Goal: Information Seeking & Learning: Learn about a topic

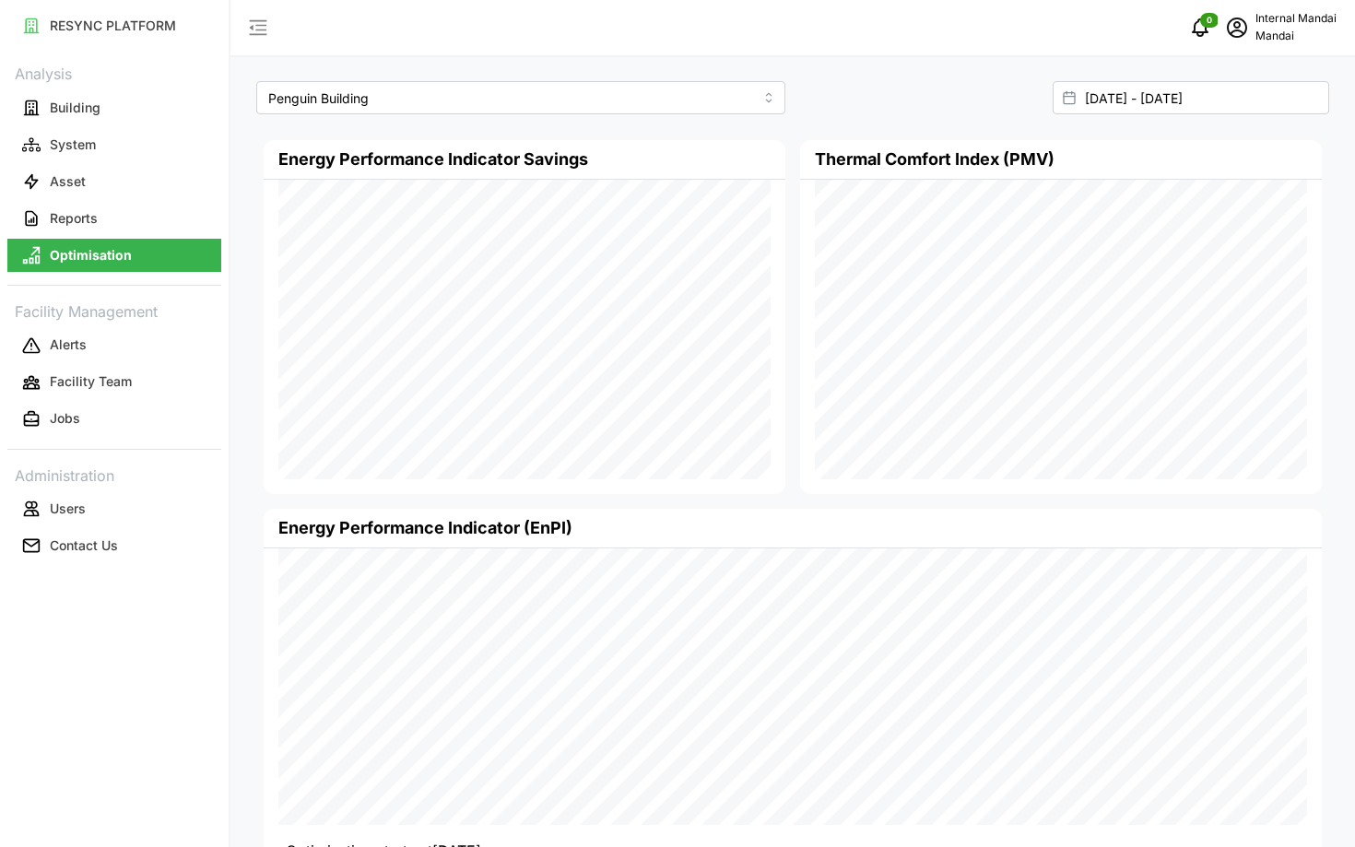
scroll to position [98, 0]
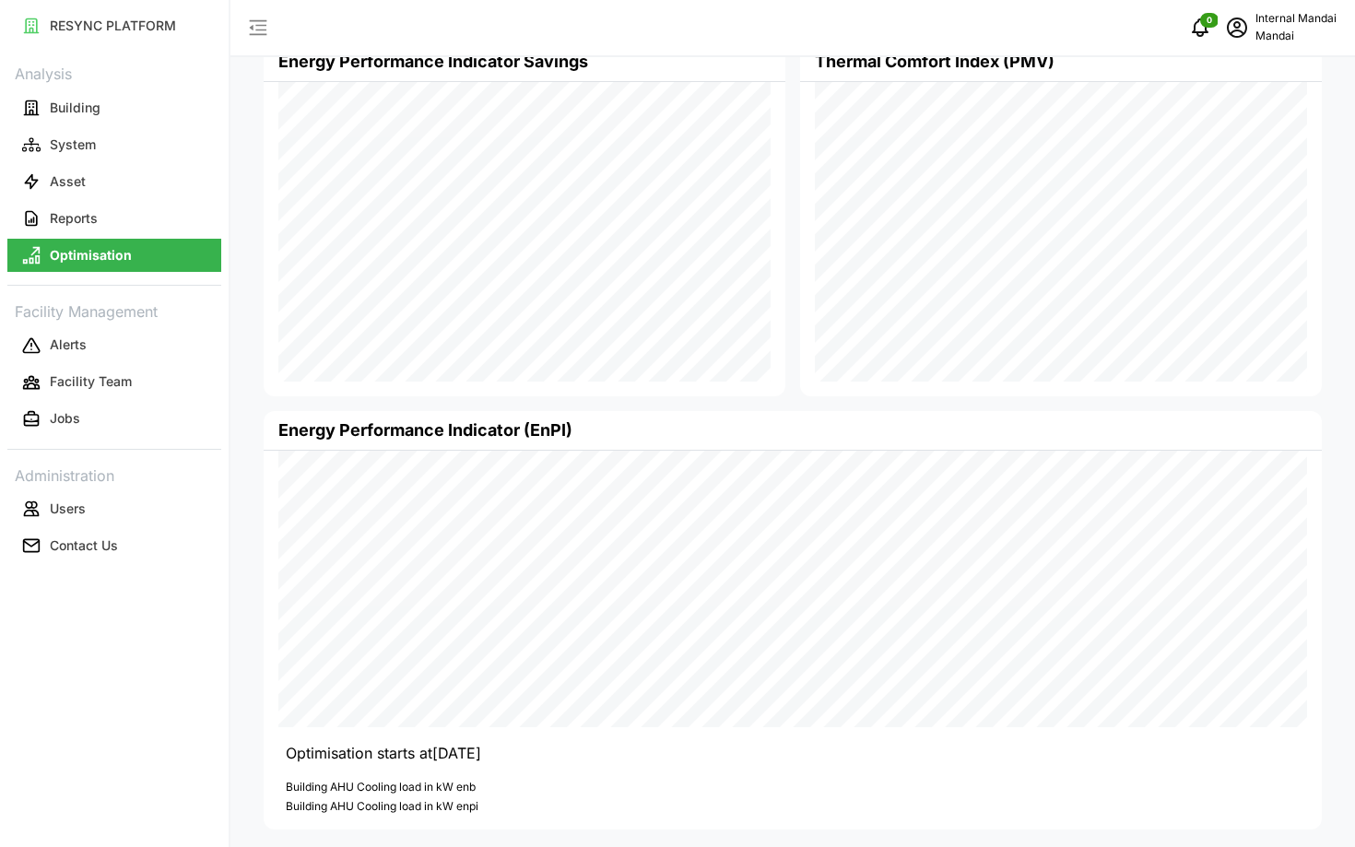
click at [1236, 38] on icon "schedule" at bounding box center [1237, 28] width 22 height 22
click at [1212, 133] on div "Logout" at bounding box center [1269, 139] width 131 height 20
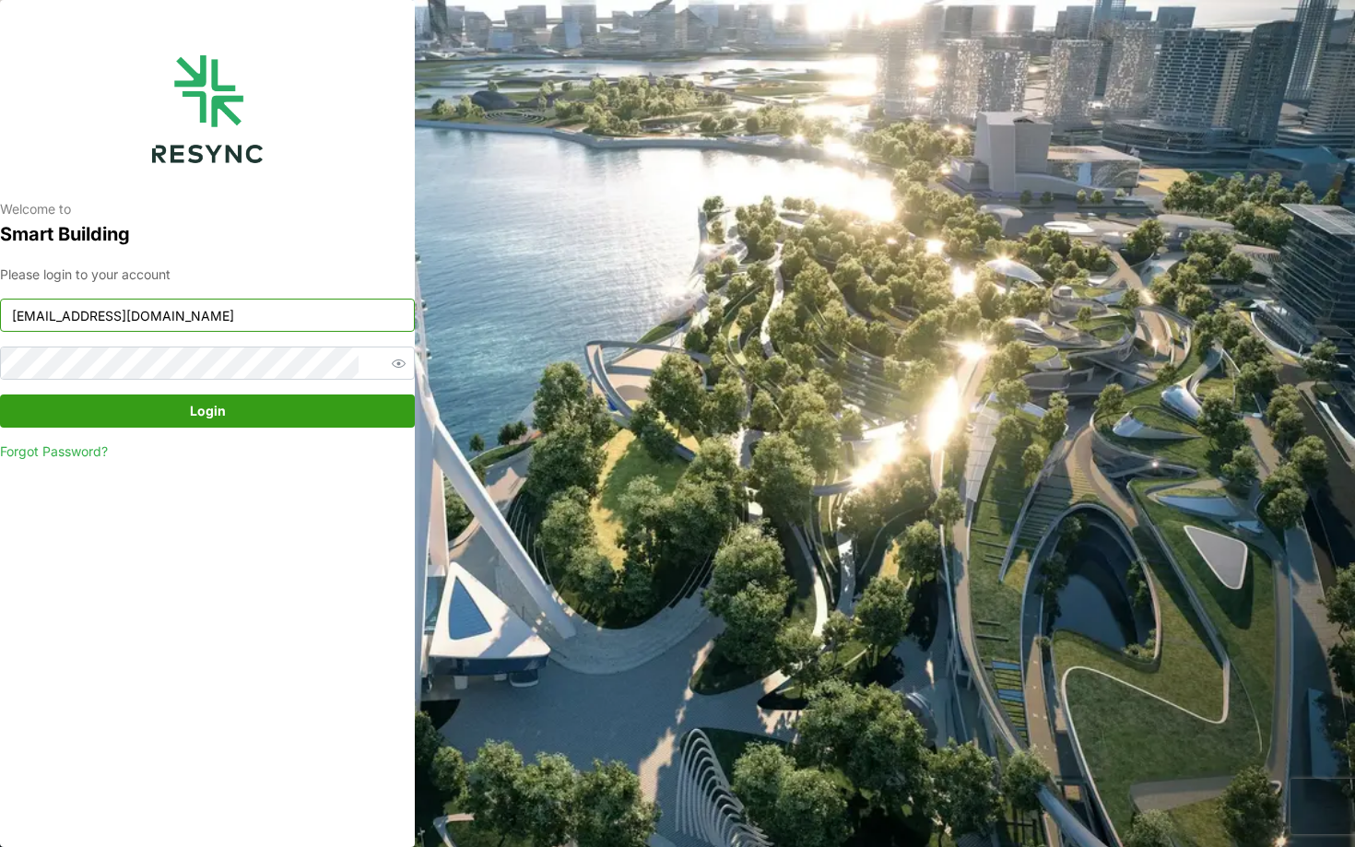
click at [184, 323] on input "[EMAIL_ADDRESS][DOMAIN_NAME]" at bounding box center [207, 315] width 415 height 33
type input "[EMAIL_ADDRESS][DOMAIN_NAME]"
click at [325, 400] on span "Login" at bounding box center [208, 410] width 380 height 31
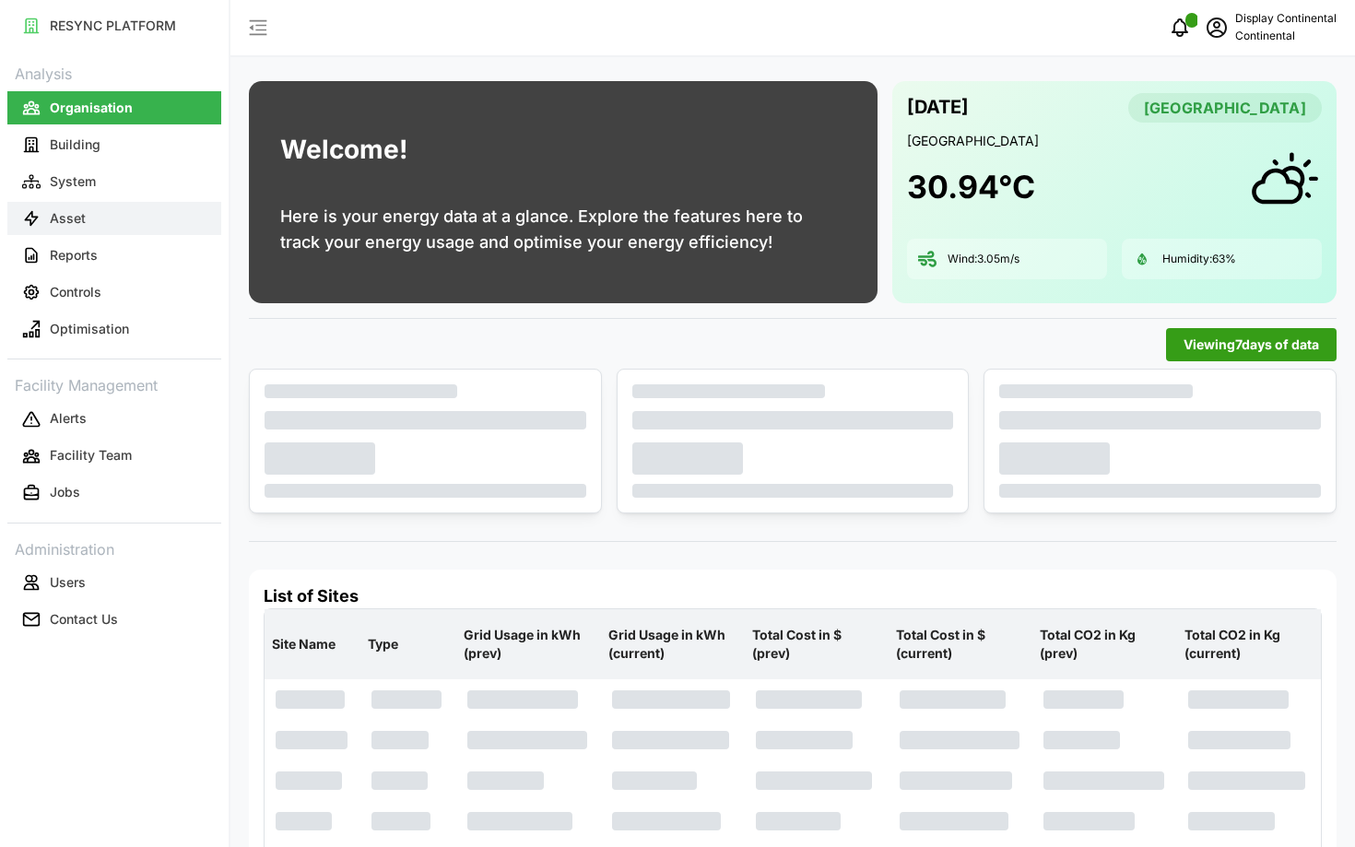
click at [163, 229] on button "Asset" at bounding box center [114, 218] width 214 height 33
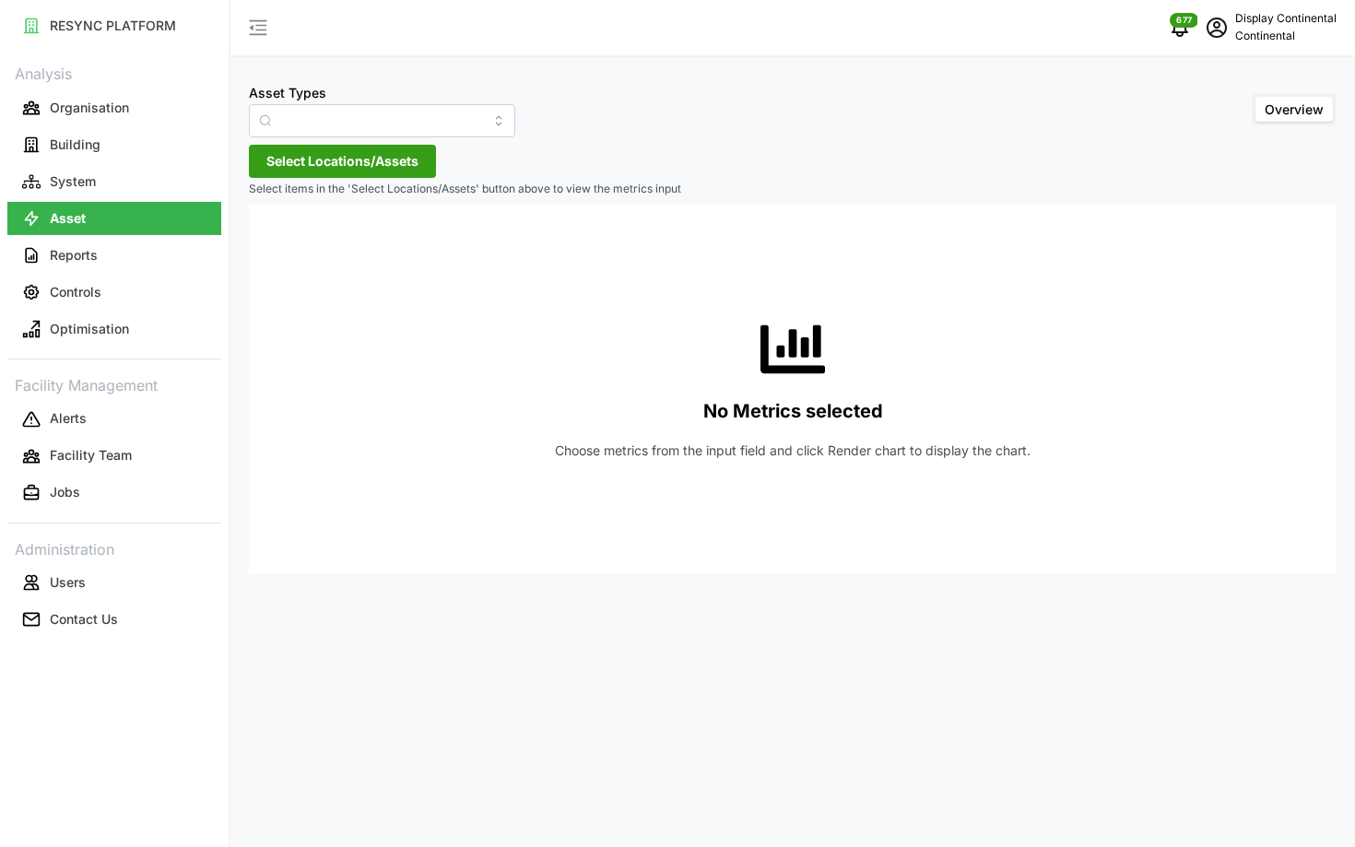
type input "Air Handling Unit"
click at [349, 108] on input "Air Handling Unit" at bounding box center [382, 120] width 266 height 33
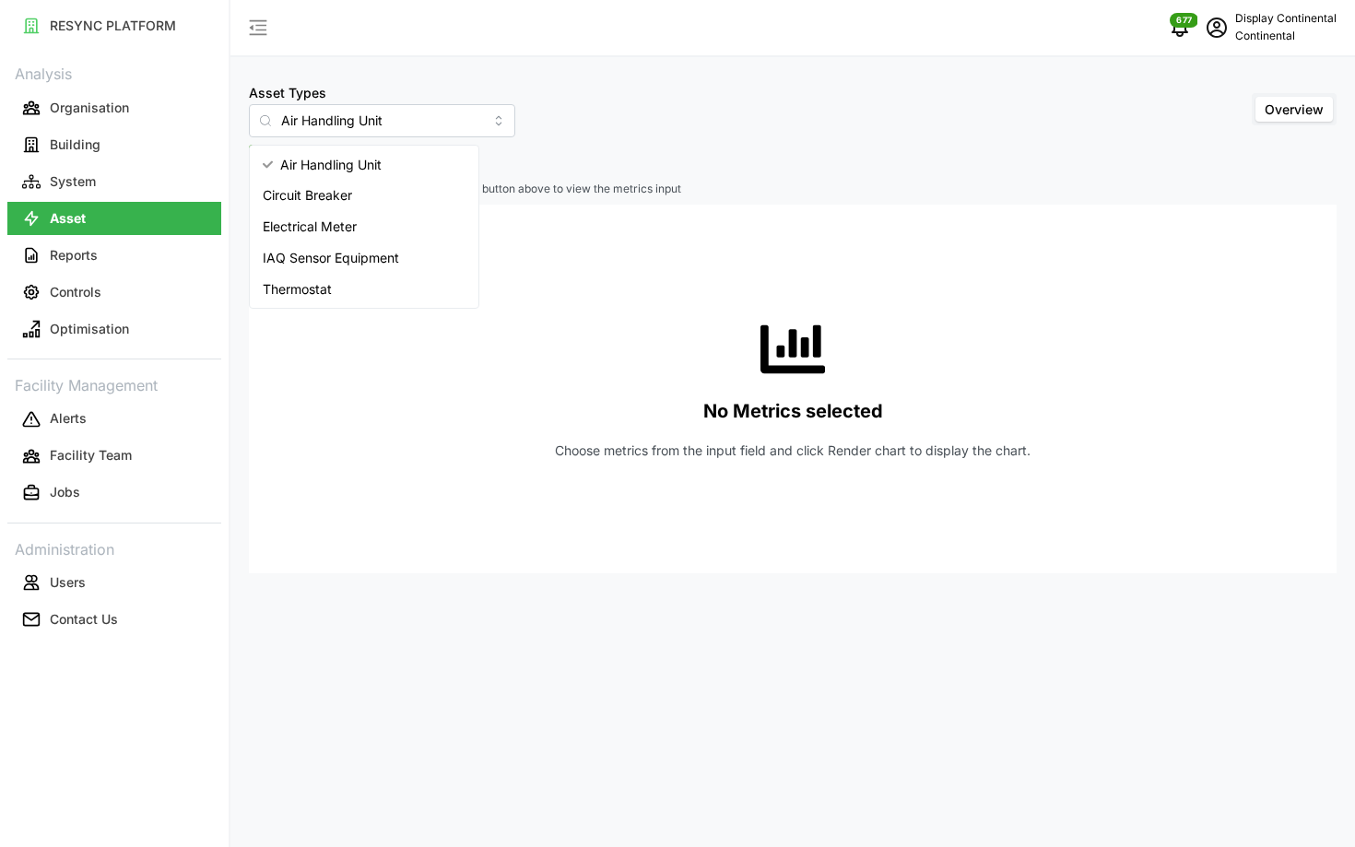
click at [550, 316] on div "No Metrics selected Choose metrics from the input field and click Render chart …" at bounding box center [793, 389] width 1058 height 369
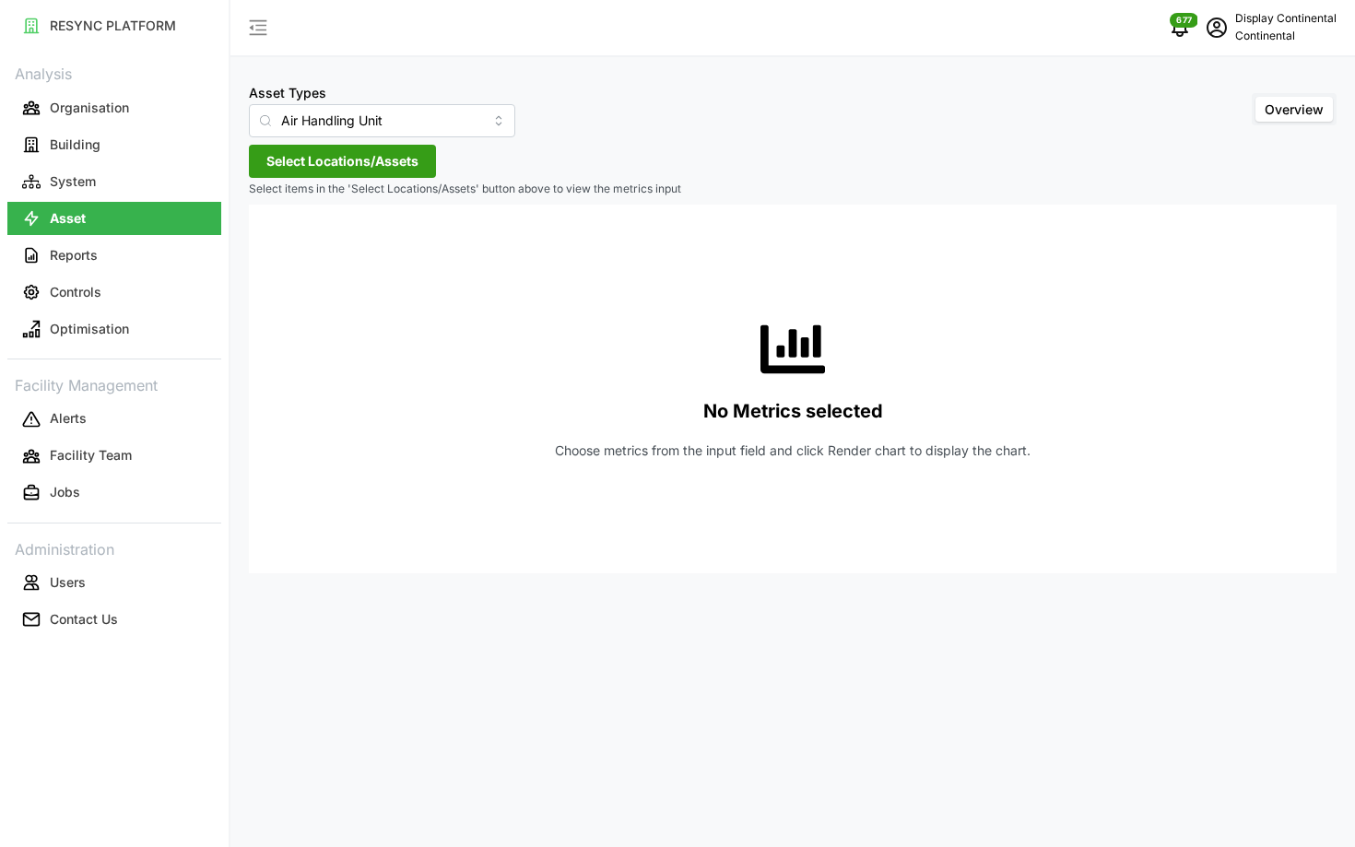
click at [340, 170] on span "Select Locations/Assets" at bounding box center [342, 161] width 152 height 31
click at [269, 244] on icon at bounding box center [272, 244] width 15 height 15
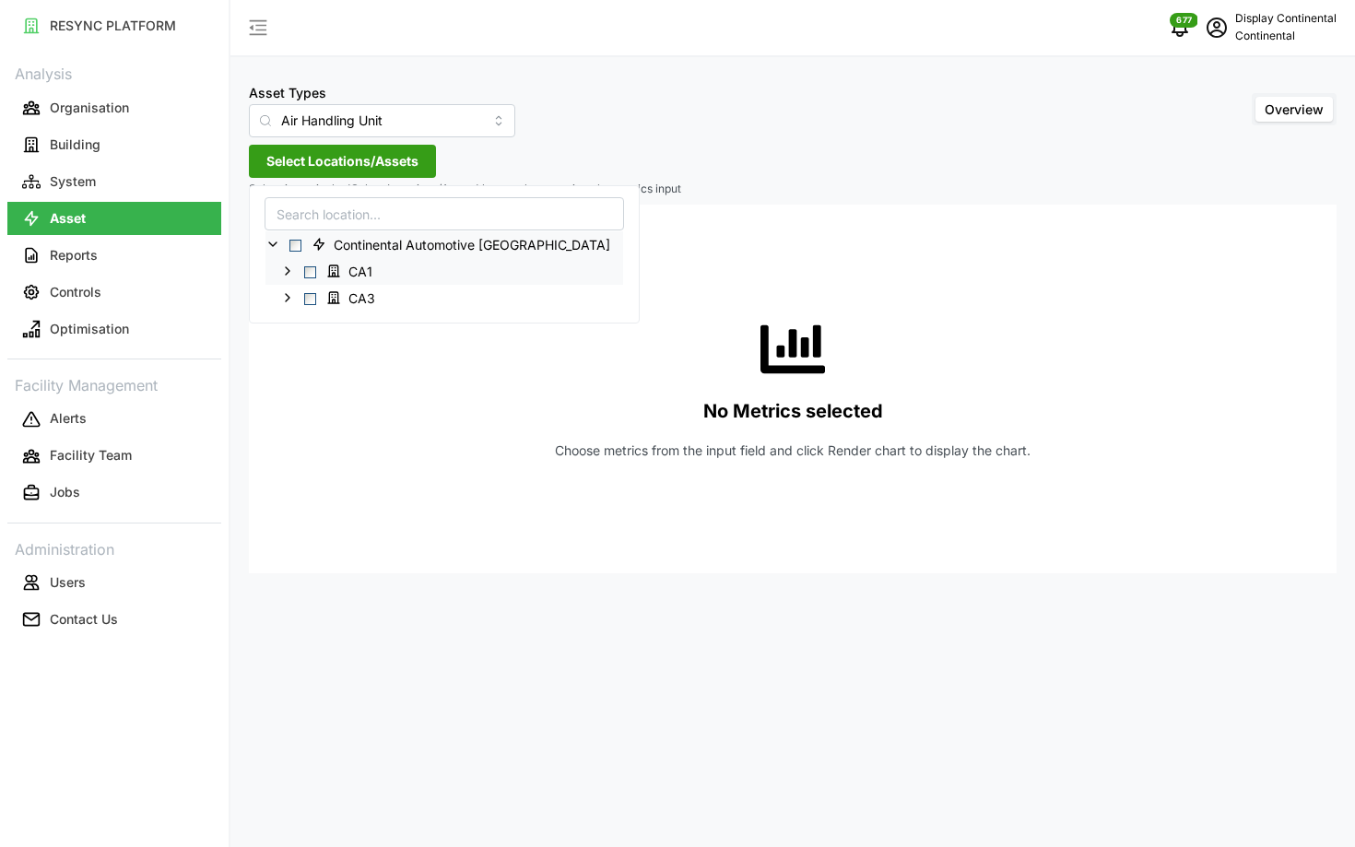
click at [286, 269] on icon at bounding box center [287, 271] width 15 height 15
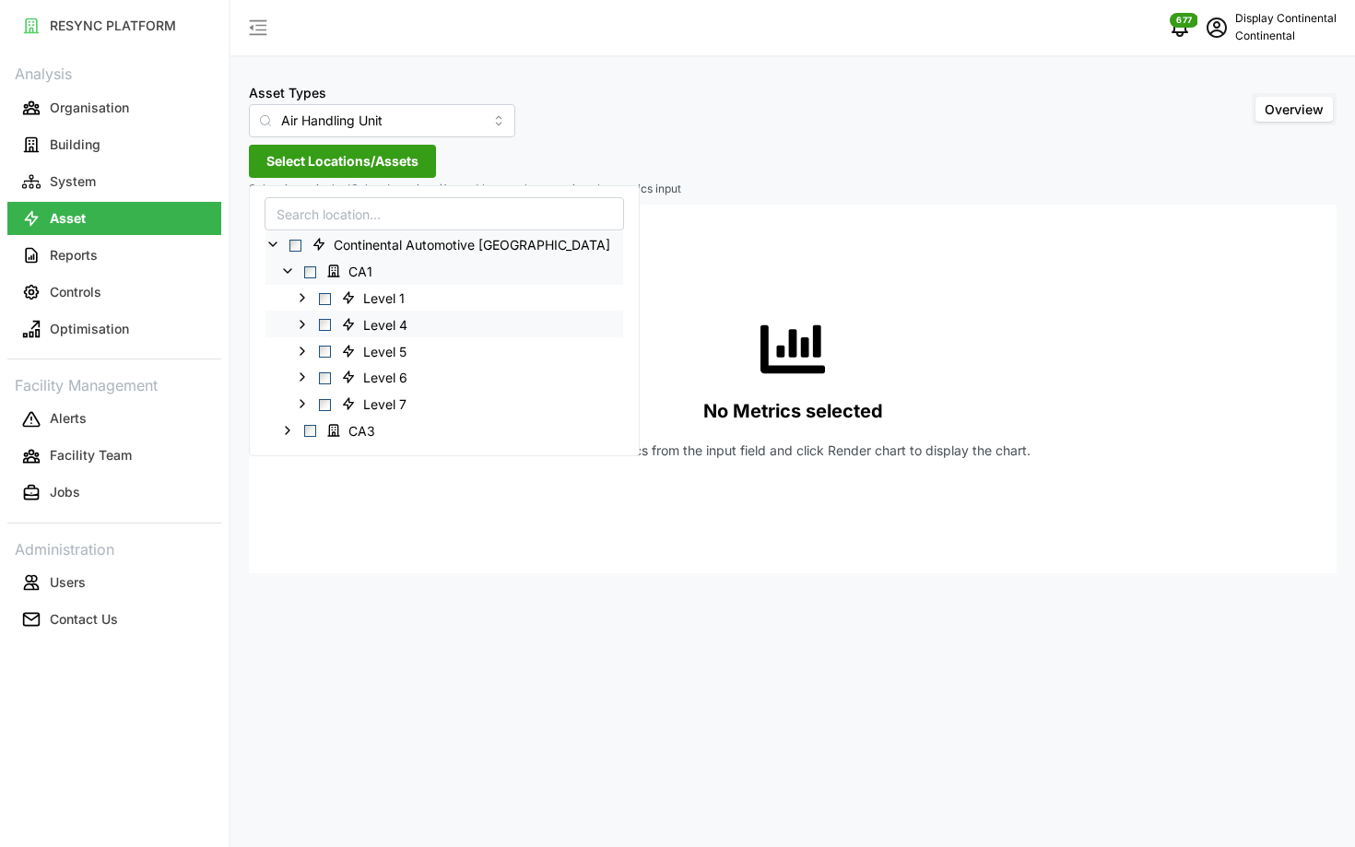
click at [323, 323] on span "Select Level 4" at bounding box center [325, 325] width 12 height 12
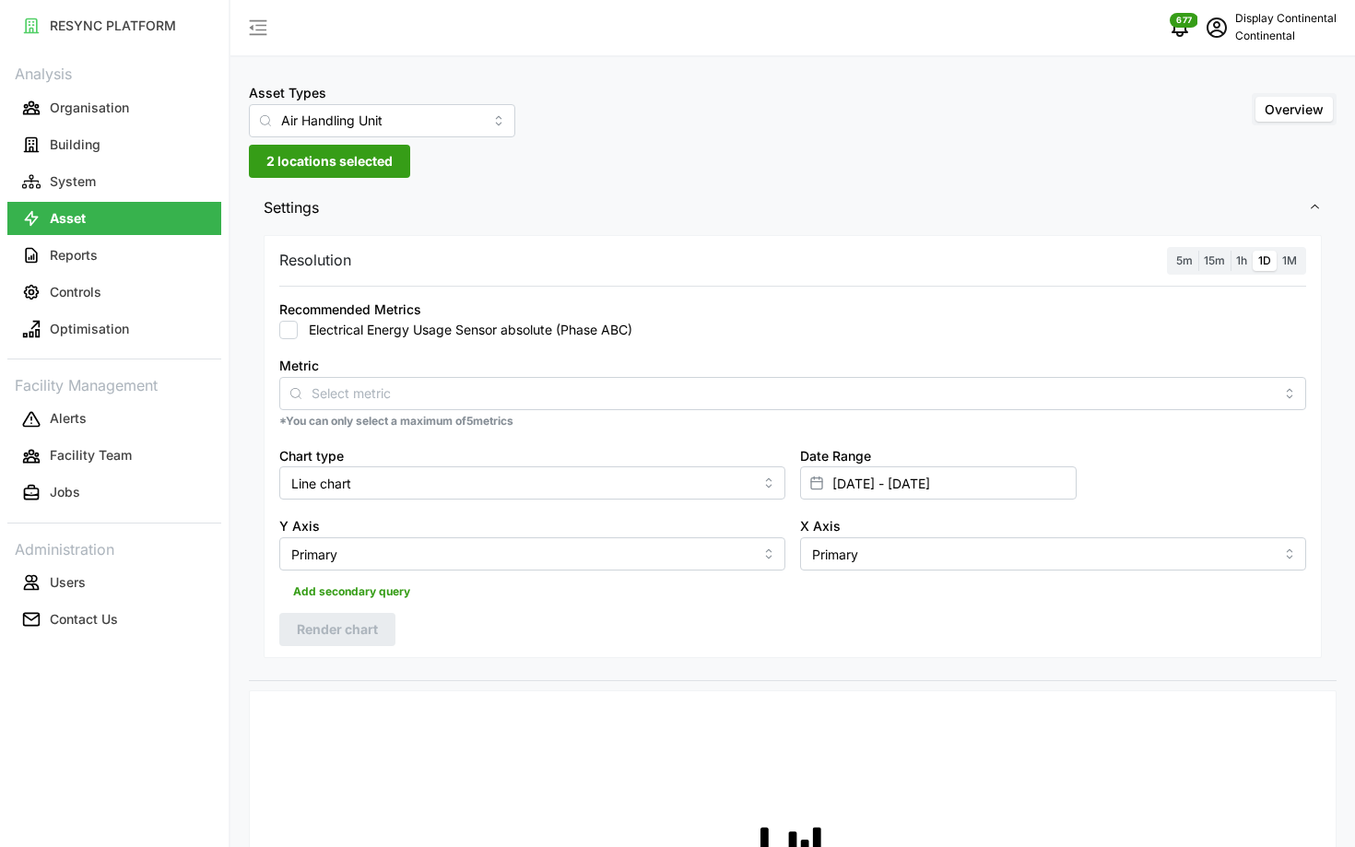
click at [469, 576] on div "Y Axis Primary" at bounding box center [532, 542] width 521 height 71
click at [292, 167] on span "2 locations selected" at bounding box center [329, 161] width 126 height 31
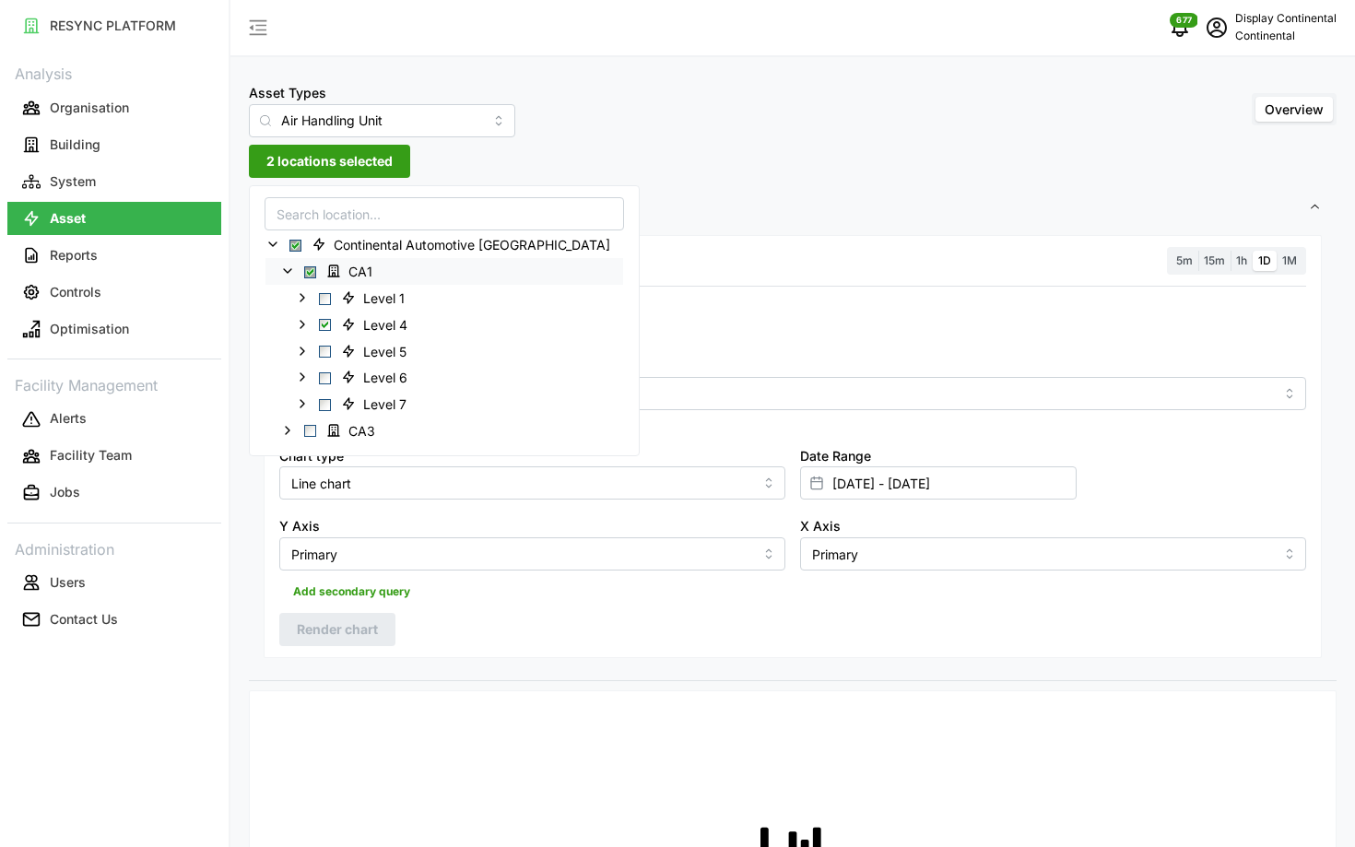
click at [314, 272] on span "Select CA1" at bounding box center [310, 272] width 12 height 12
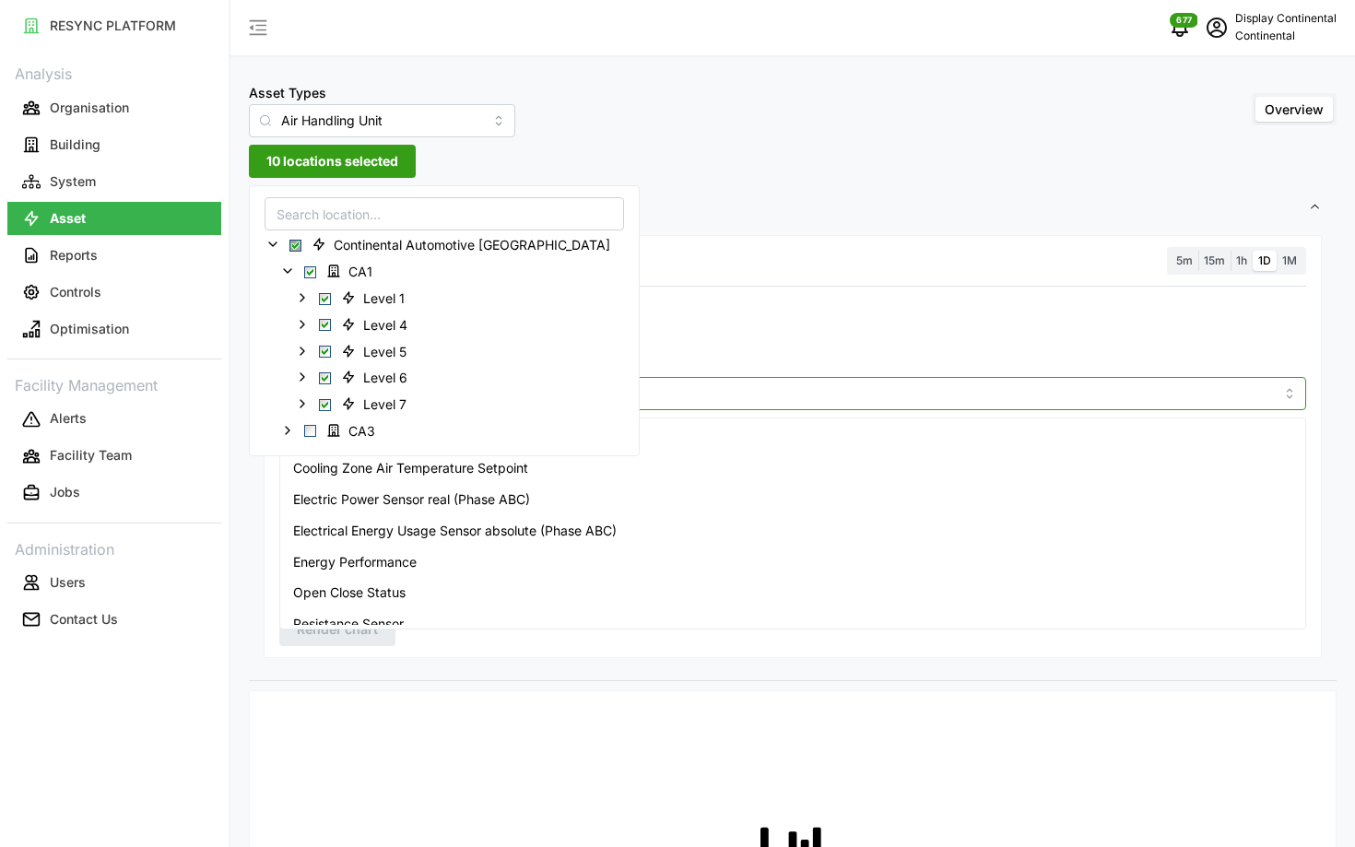
click at [714, 395] on input "Metric" at bounding box center [793, 392] width 962 height 20
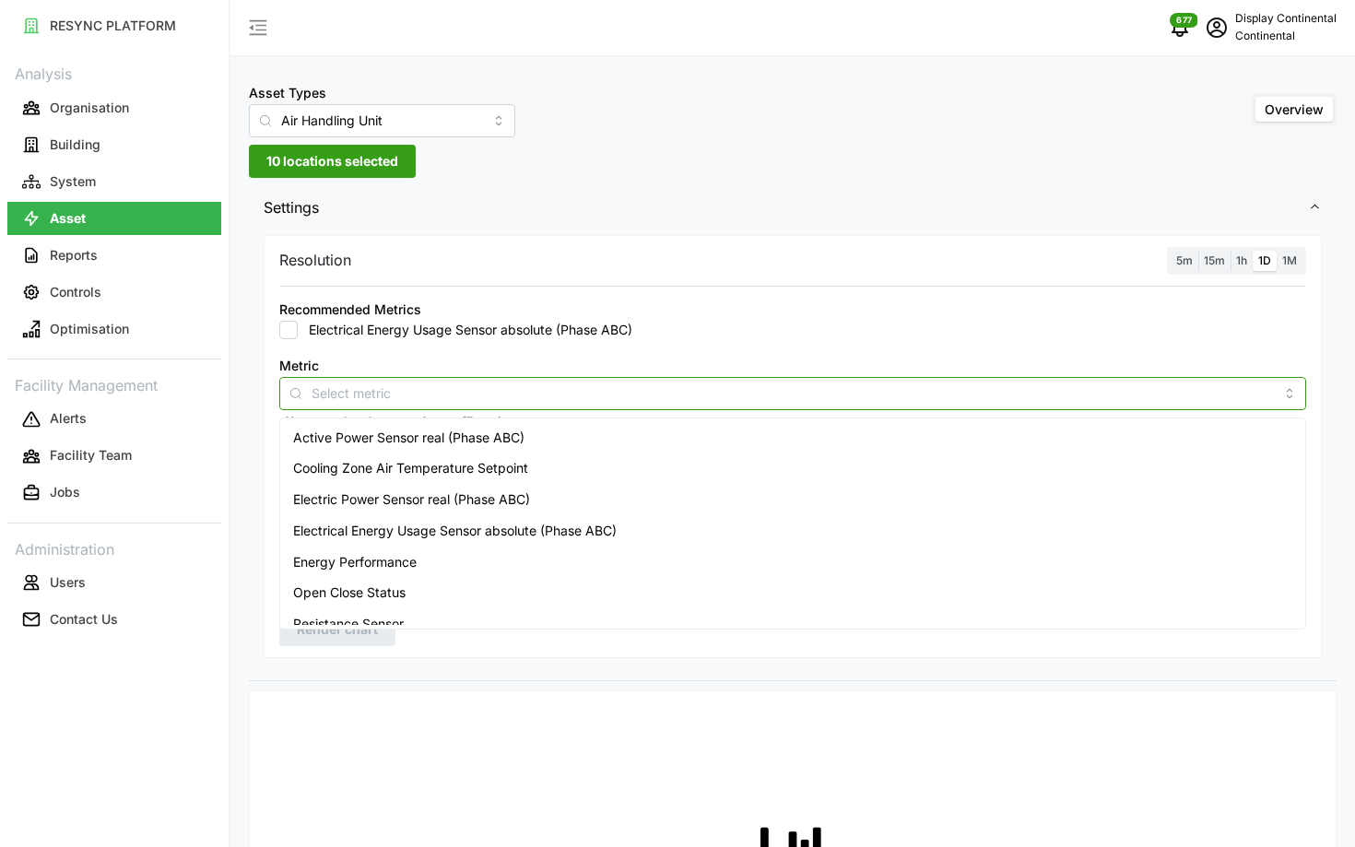
click at [648, 428] on div "Active Power Sensor real (Phase ABC)" at bounding box center [792, 437] width 1017 height 31
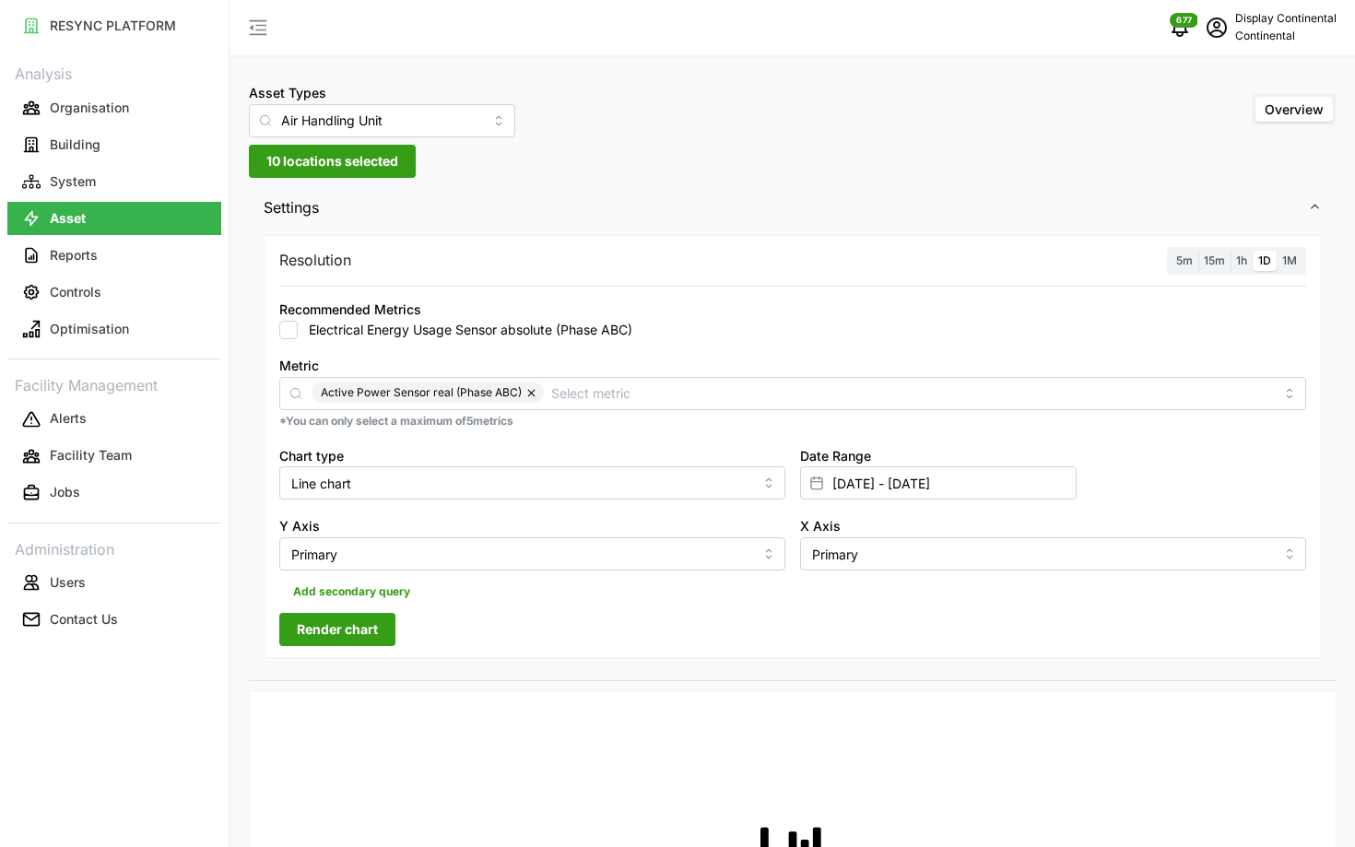
click at [1188, 269] on label "5m" at bounding box center [1184, 261] width 28 height 21
click at [1170, 251] on input "5m" at bounding box center [1170, 251] width 0 height 0
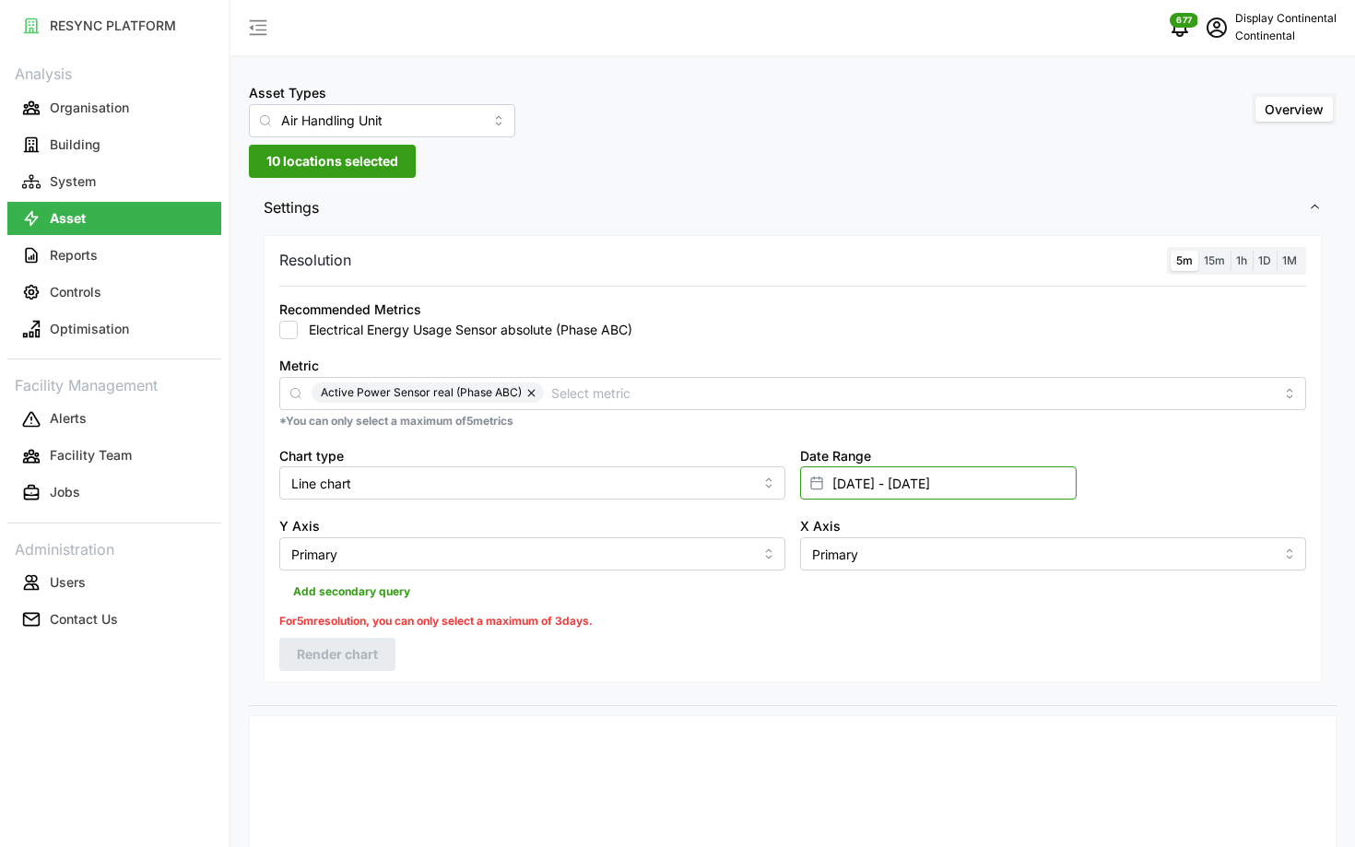
click at [938, 476] on input "01 Sep 2025 - 23 Sep 2025" at bounding box center [938, 482] width 276 height 33
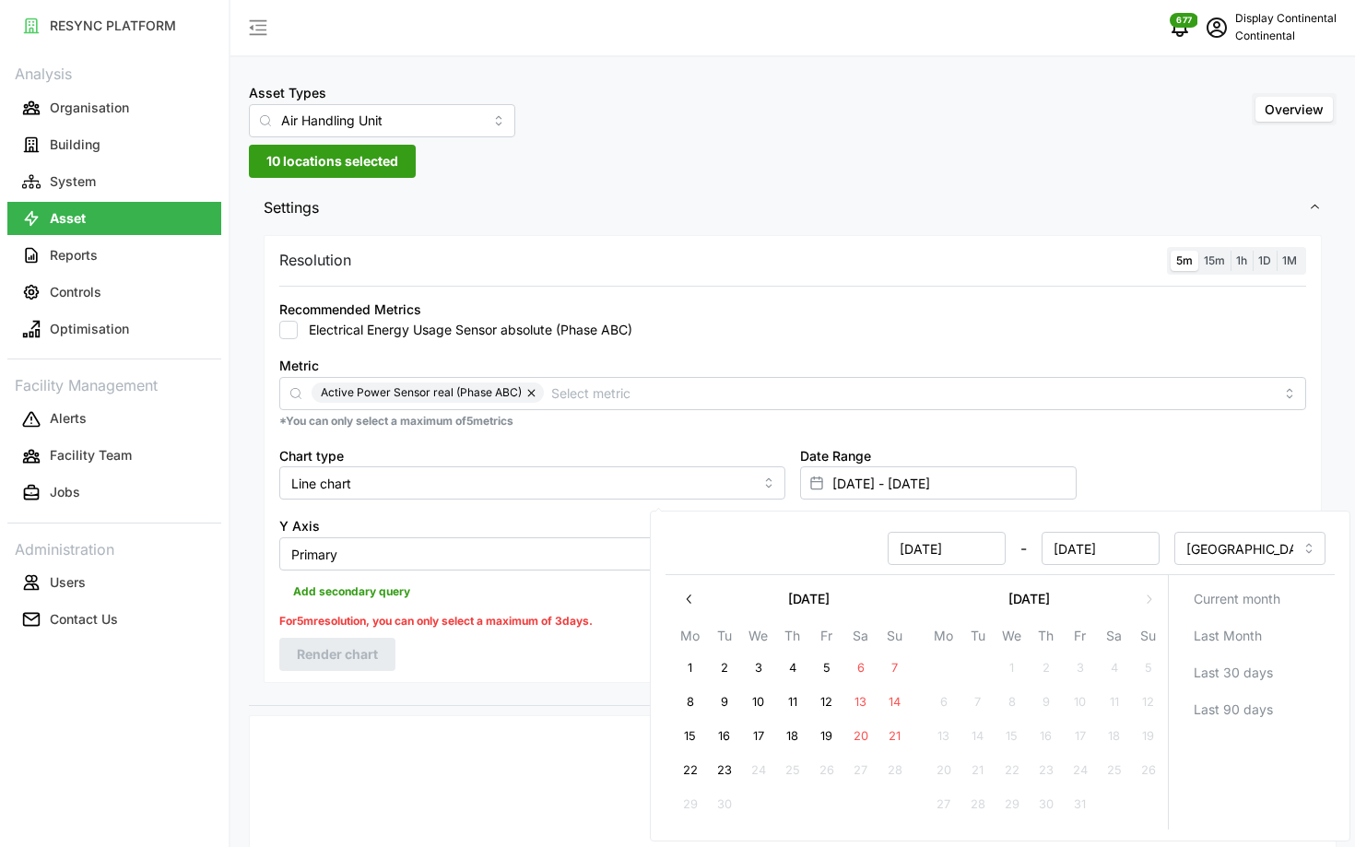
click at [728, 773] on button "23" at bounding box center [724, 770] width 33 height 33
type input "23 Sep 2025 - 23 Sep 2025"
type input "23 Sep 2025"
click at [728, 773] on button "23" at bounding box center [724, 770] width 33 height 33
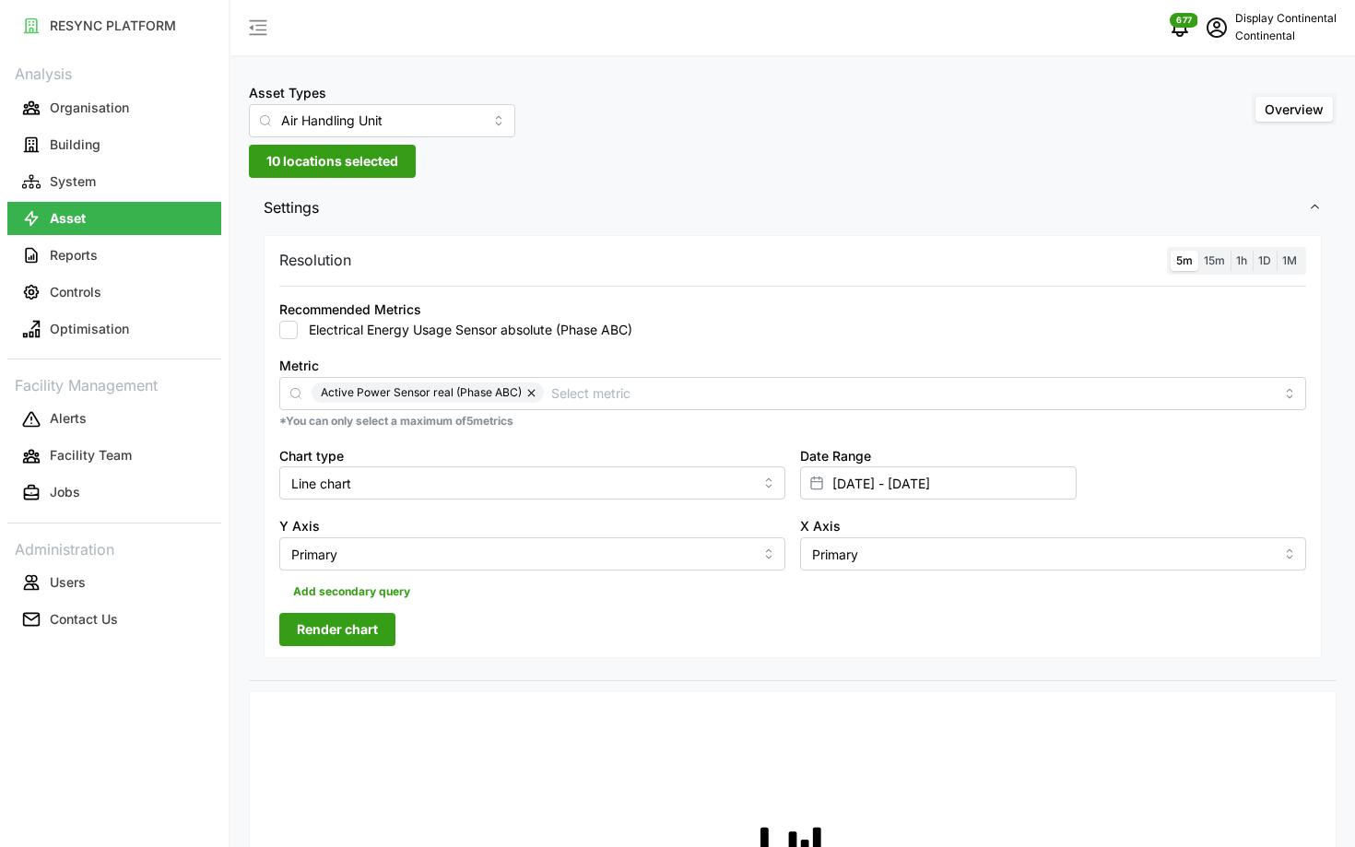
click at [350, 648] on div "Resolution 5m 15m 1h 1D 1M Recommended Metrics Electrical Energy Usage Sensor a…" at bounding box center [793, 447] width 1058 height 424
click at [324, 640] on span "Render chart" at bounding box center [337, 629] width 81 height 31
click at [1207, 271] on div "5m 15m 1h 1D 1M" at bounding box center [1236, 261] width 139 height 29
click at [1182, 253] on label "5m" at bounding box center [1184, 261] width 28 height 21
click at [1170, 251] on input "5m" at bounding box center [1170, 251] width 0 height 0
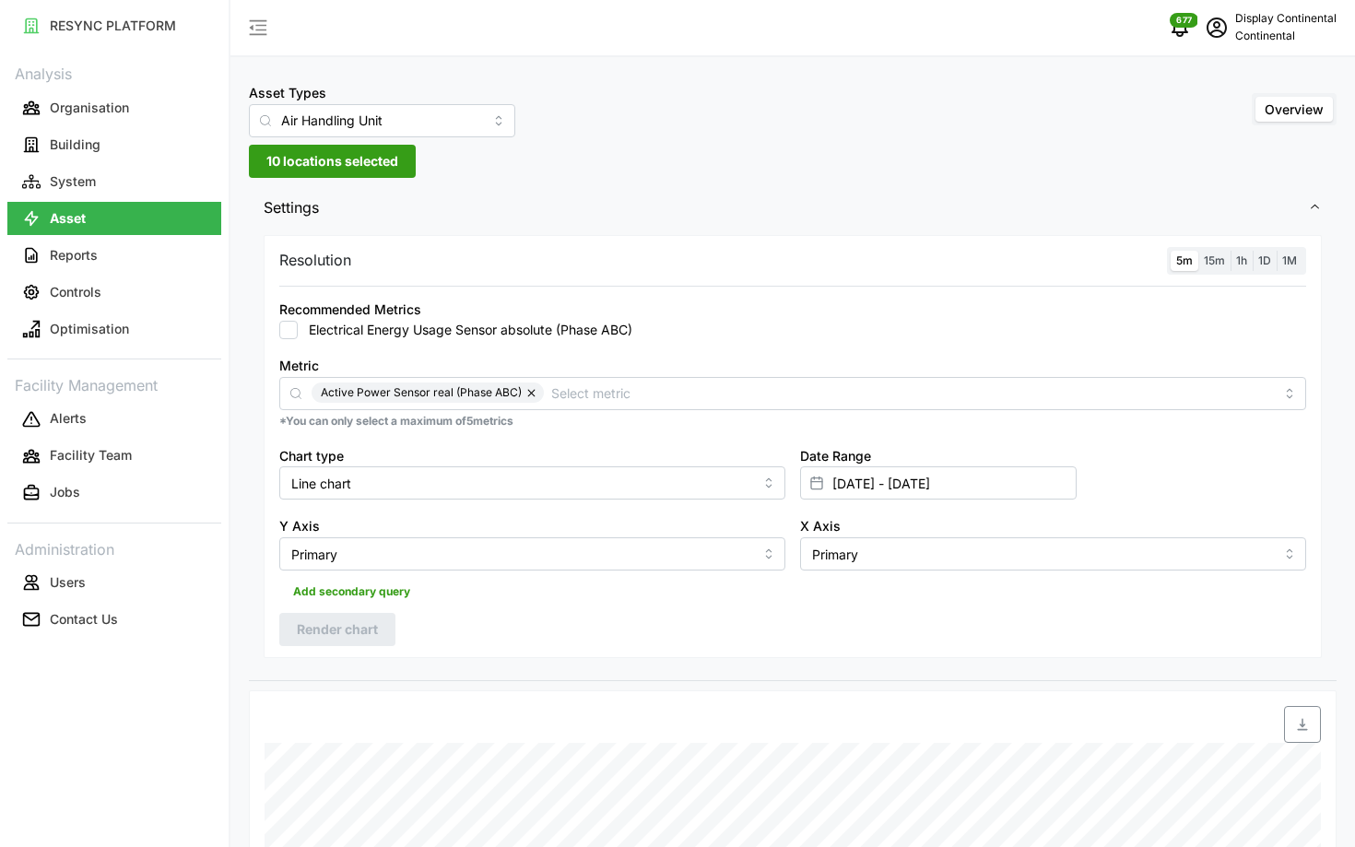
click at [1197, 253] on label "5m" at bounding box center [1184, 261] width 28 height 21
click at [1170, 251] on input "5m" at bounding box center [1170, 251] width 0 height 0
click at [1226, 264] on label "15m" at bounding box center [1214, 261] width 32 height 21
click at [1198, 251] on input "15m" at bounding box center [1198, 251] width 0 height 0
click at [1185, 261] on span "5m" at bounding box center [1184, 260] width 17 height 14
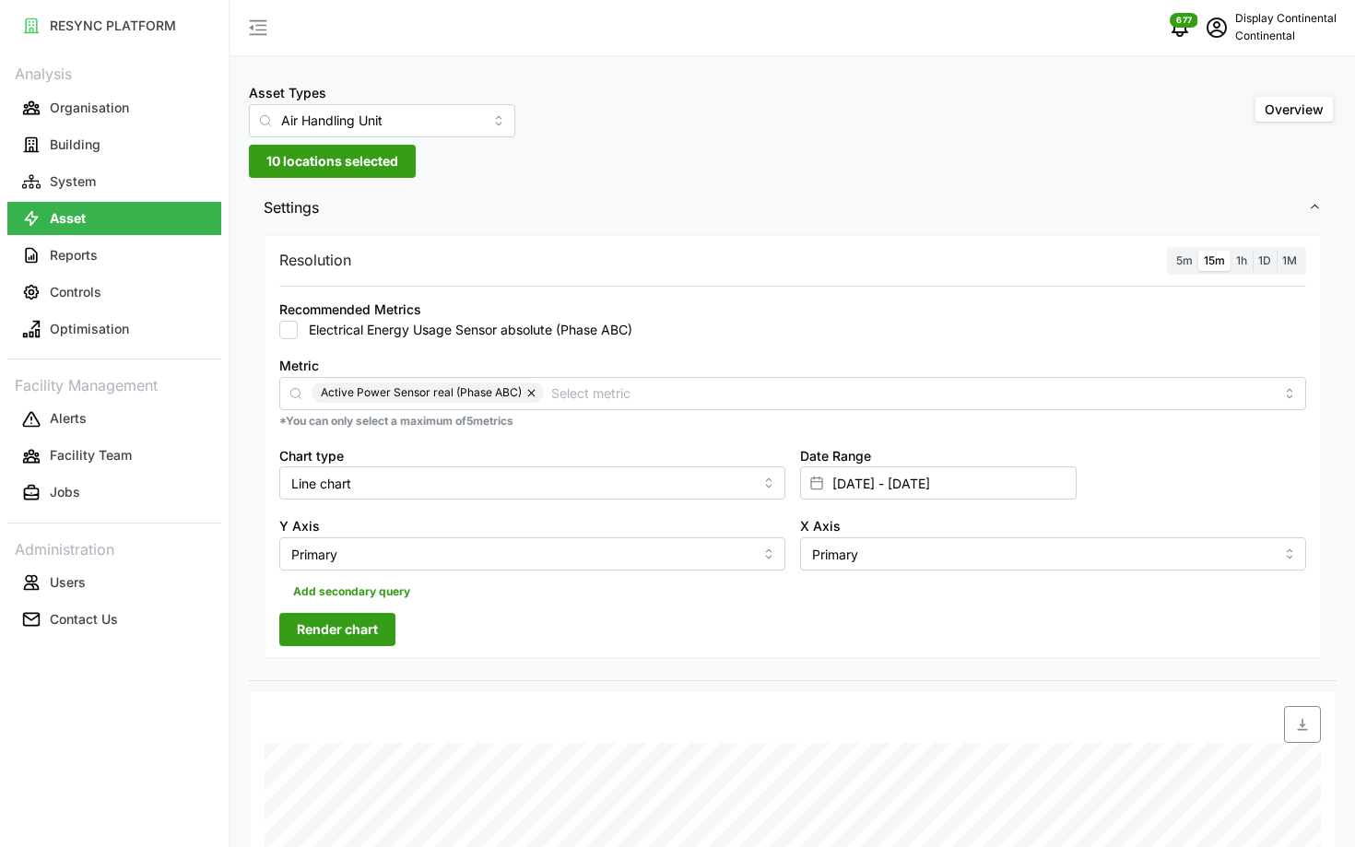
click at [1170, 251] on input "5m" at bounding box center [1170, 251] width 0 height 0
click at [347, 621] on span "Render chart" at bounding box center [337, 629] width 81 height 31
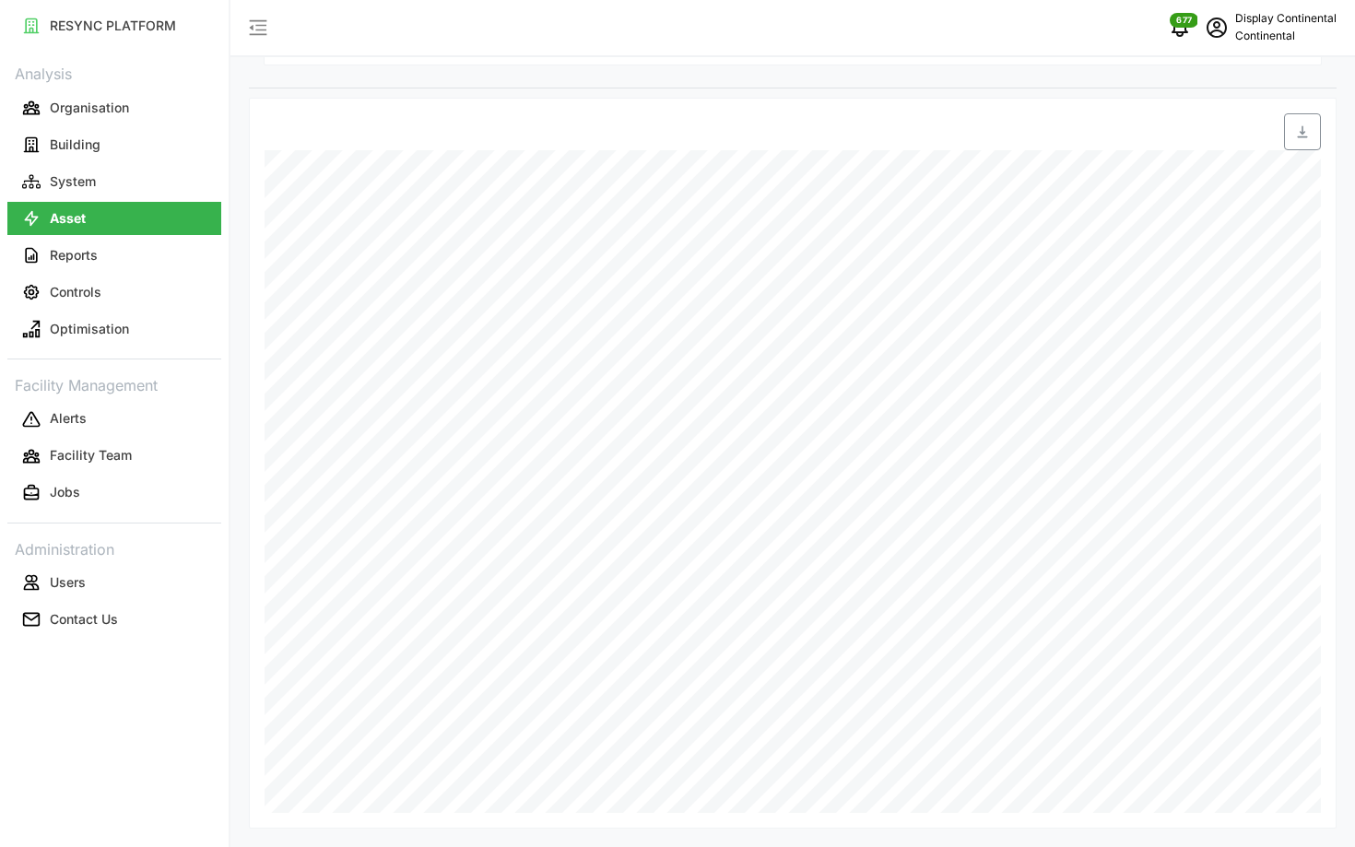
scroll to position [593, 0]
click at [1180, 843] on div "Asset Types Air Handling Unit Overview 10 locations selected Settings Resolutio…" at bounding box center [792, 127] width 1124 height 1440
click at [142, 301] on button "Controls" at bounding box center [114, 292] width 214 height 33
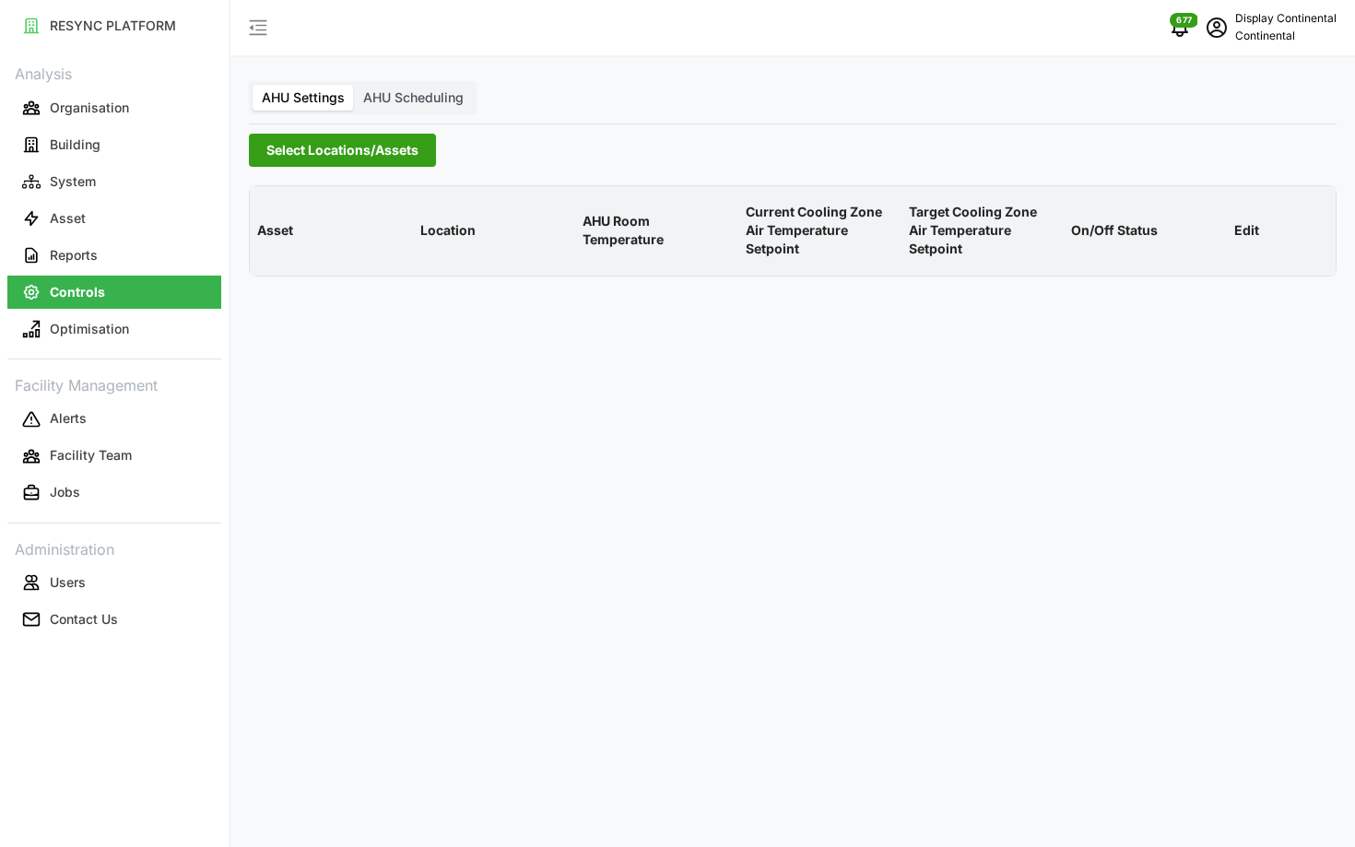
click at [362, 154] on span "Select Locations/Assets" at bounding box center [342, 150] width 152 height 31
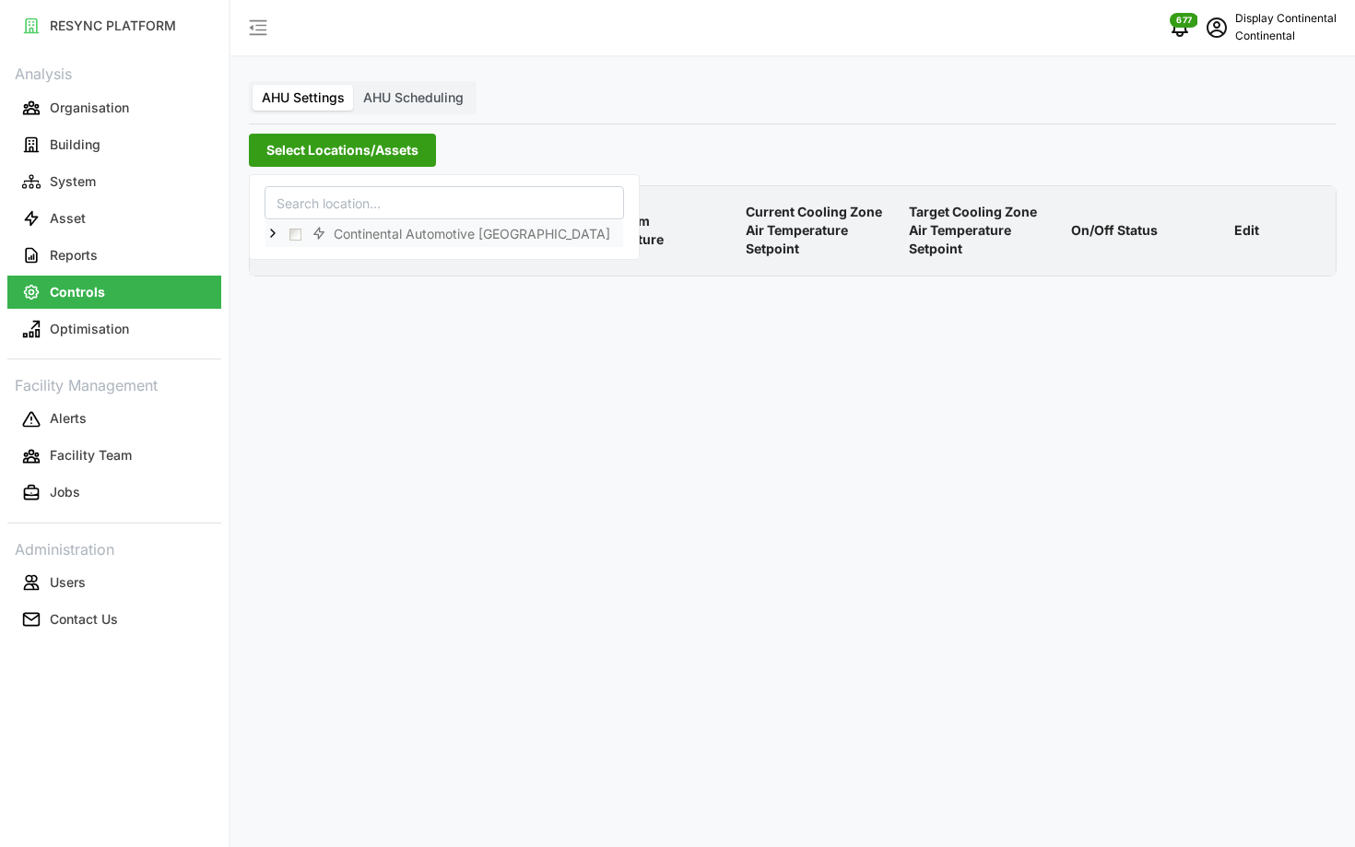
click at [276, 226] on icon at bounding box center [272, 233] width 15 height 15
click at [305, 256] on span "Select CA1" at bounding box center [310, 260] width 12 height 12
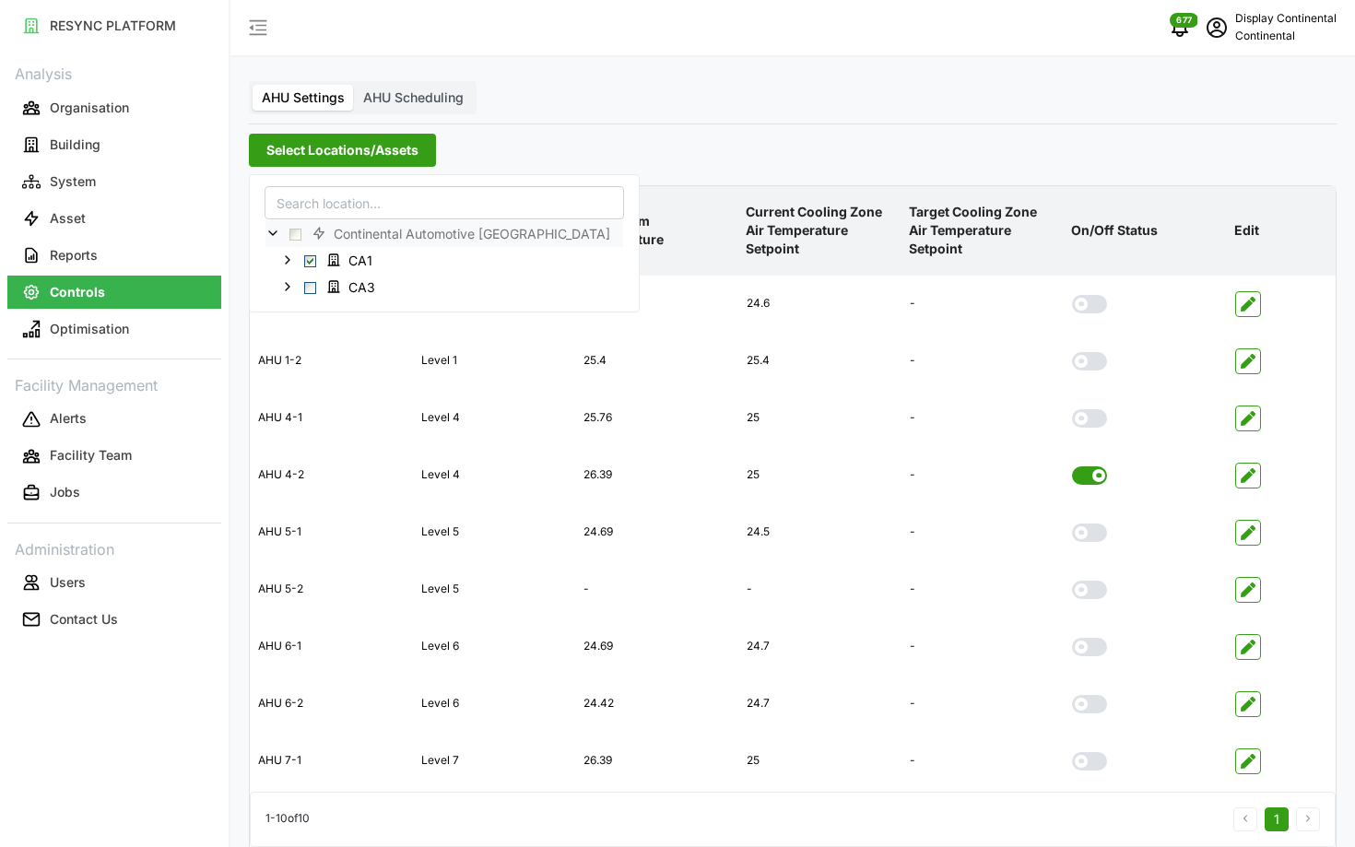
scroll to position [74, 0]
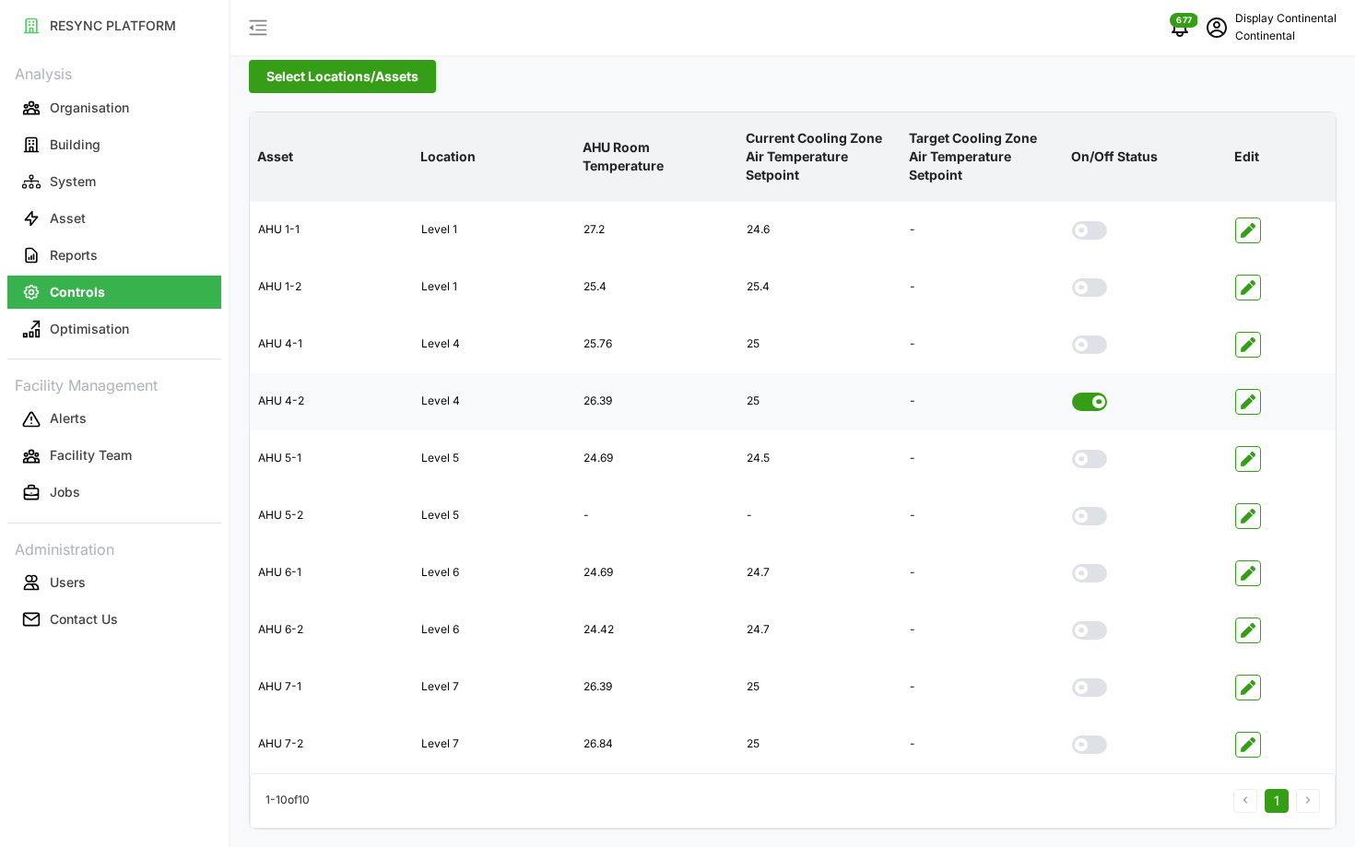
click at [1079, 408] on span at bounding box center [1083, 402] width 22 height 18
click at [1072, 393] on input "checkbox" at bounding box center [1072, 393] width 0 height 0
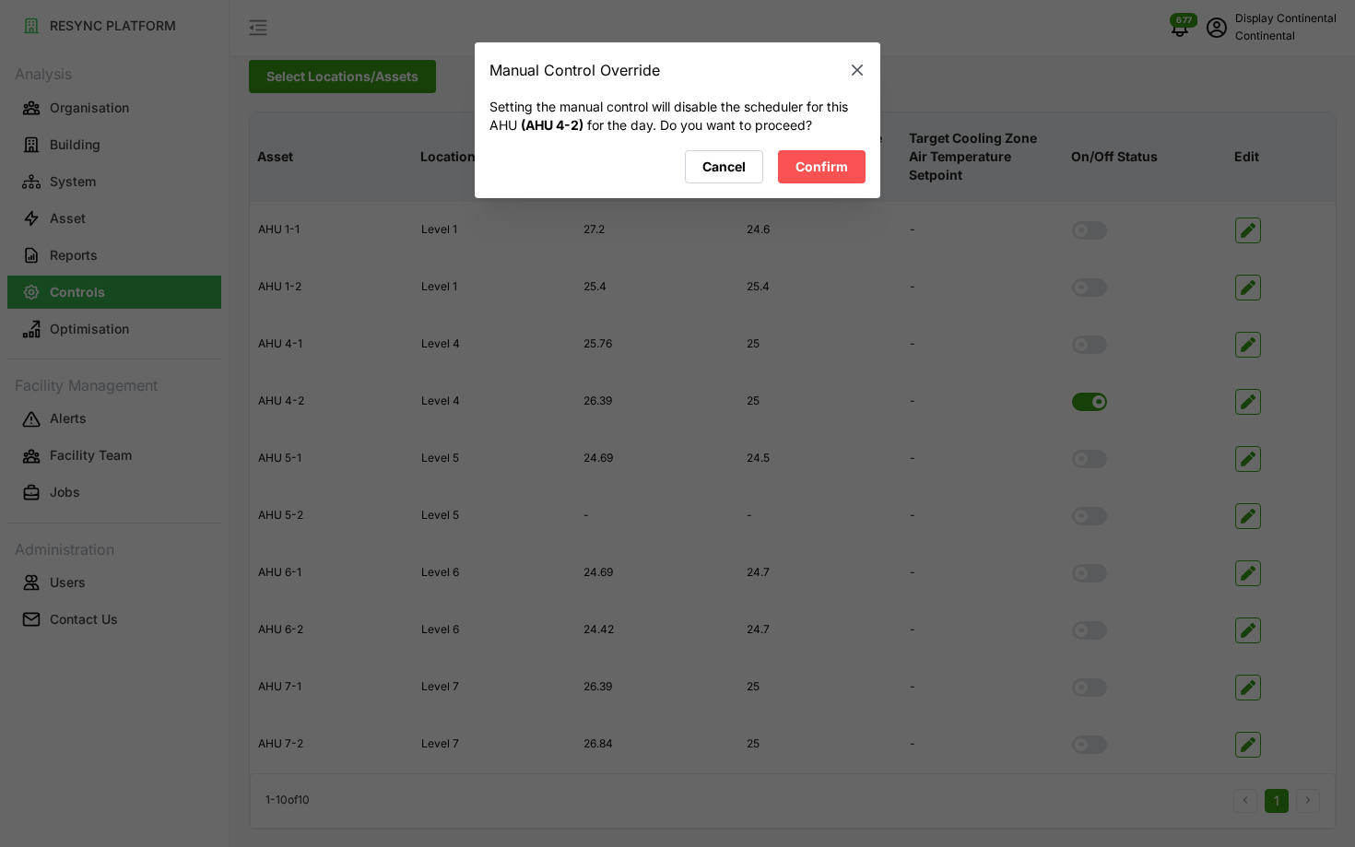
click at [847, 181] on span "Confirm" at bounding box center [821, 166] width 53 height 31
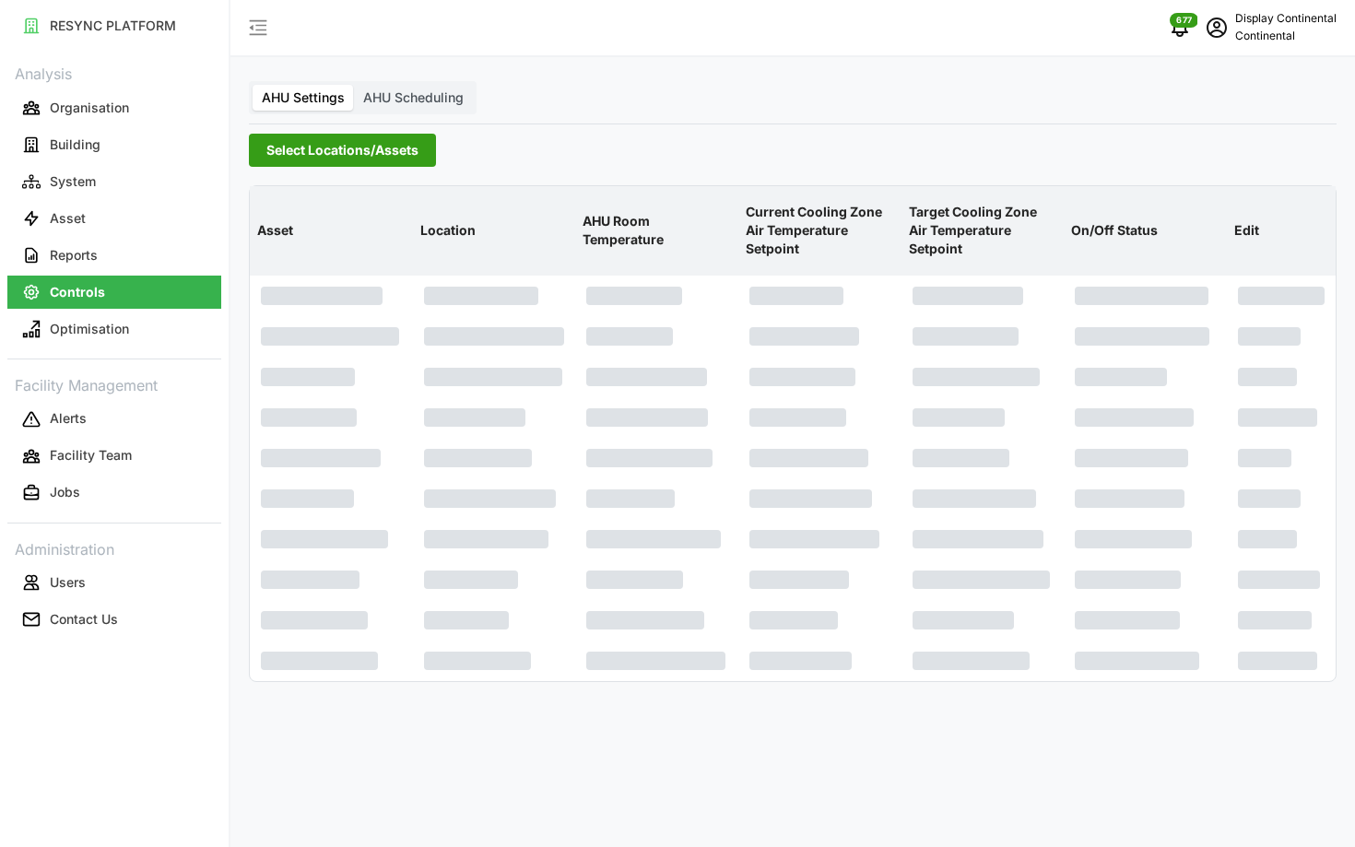
scroll to position [0, 0]
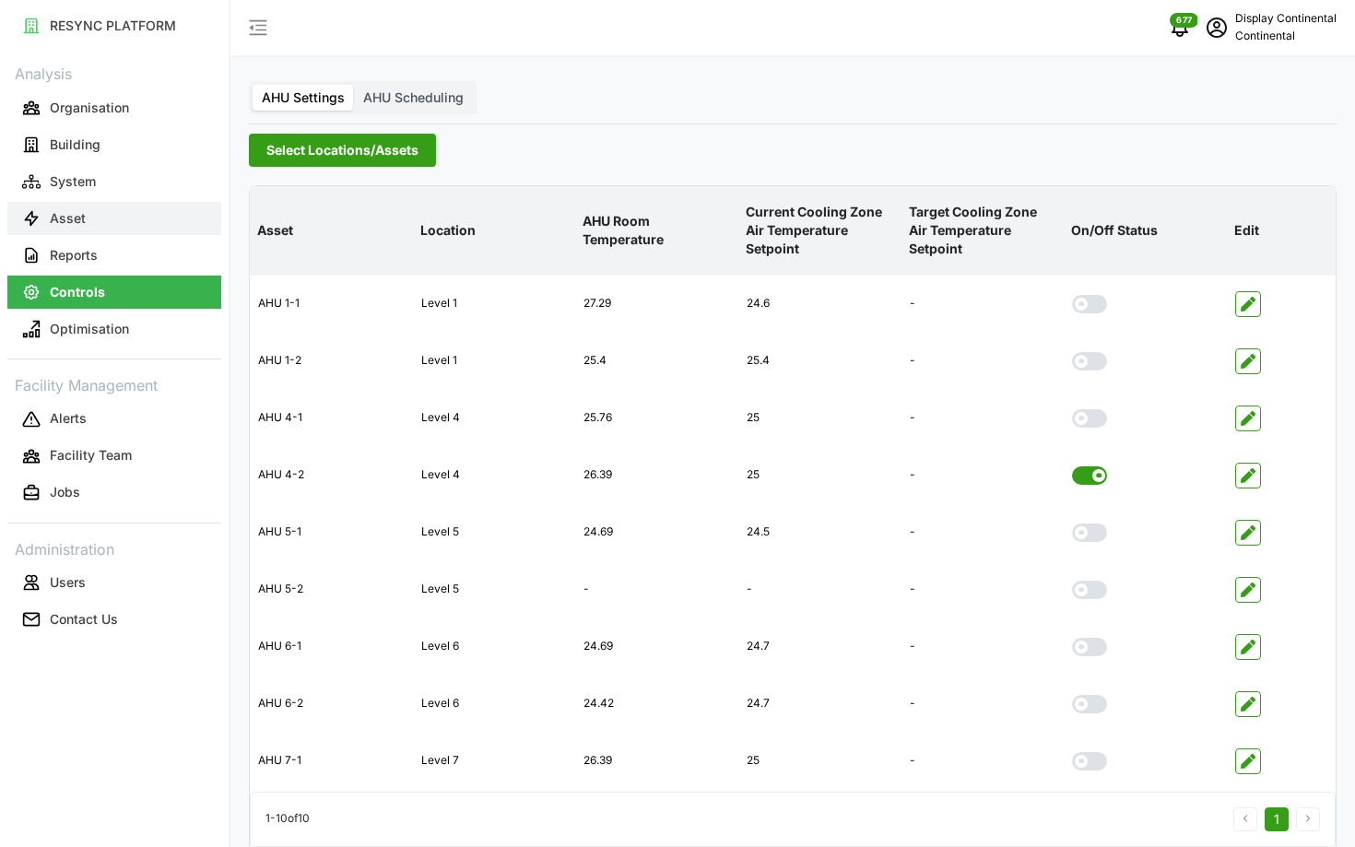
click at [159, 207] on button "Asset" at bounding box center [114, 218] width 214 height 33
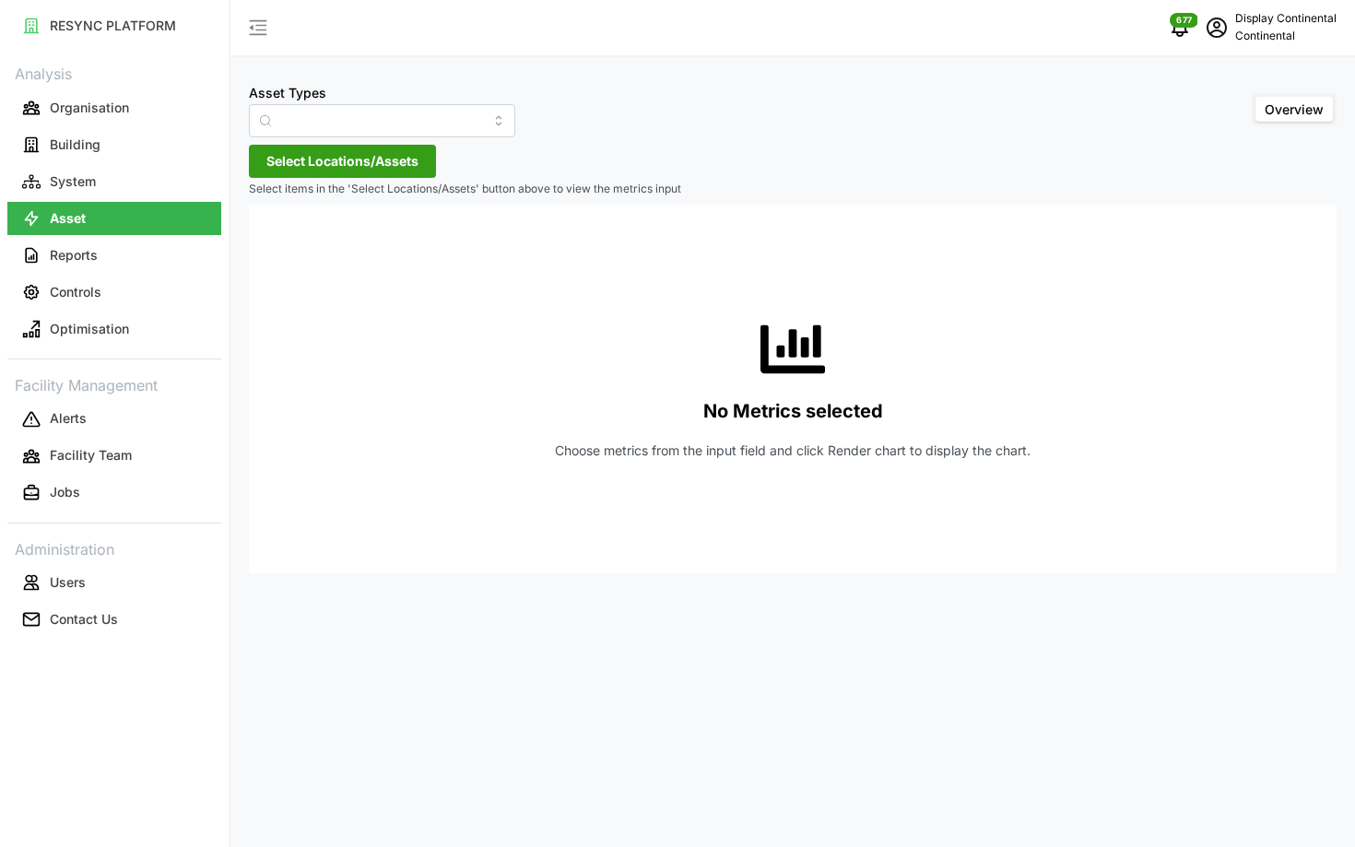
type input "Air Handling Unit"
click at [158, 194] on button "System" at bounding box center [114, 181] width 214 height 33
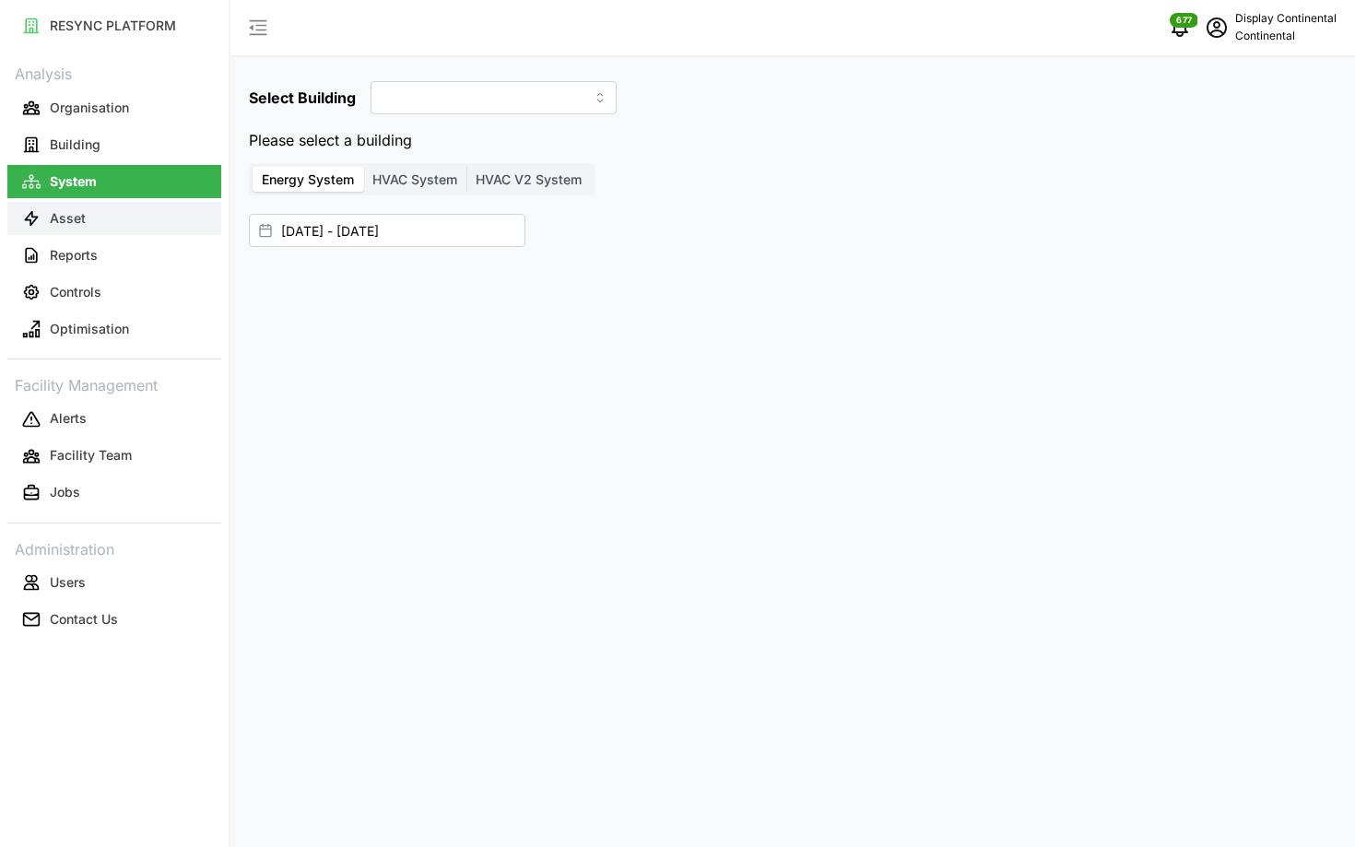
type input "CA1"
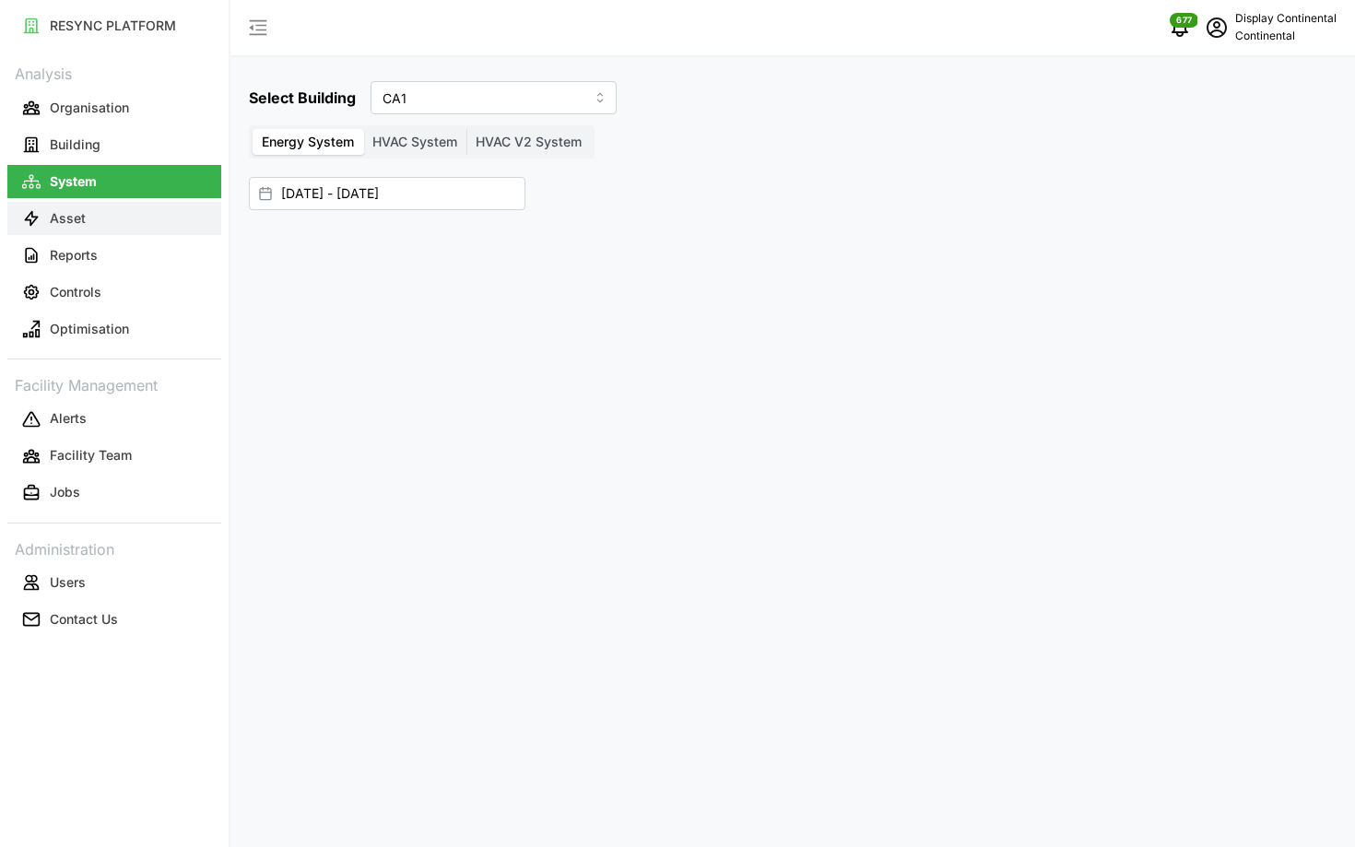
click at [142, 226] on button "Asset" at bounding box center [114, 218] width 214 height 33
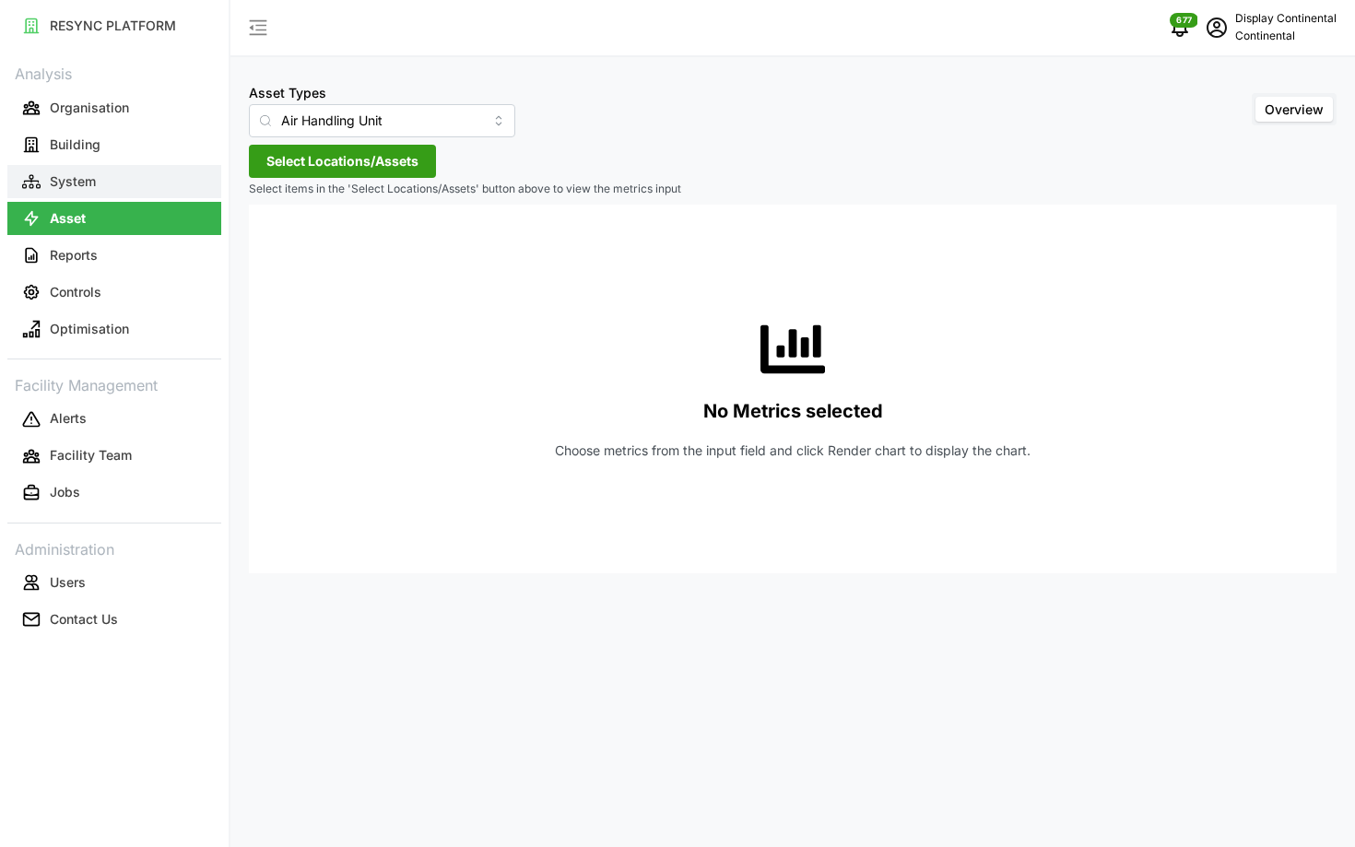
click at [151, 193] on button "System" at bounding box center [114, 181] width 214 height 33
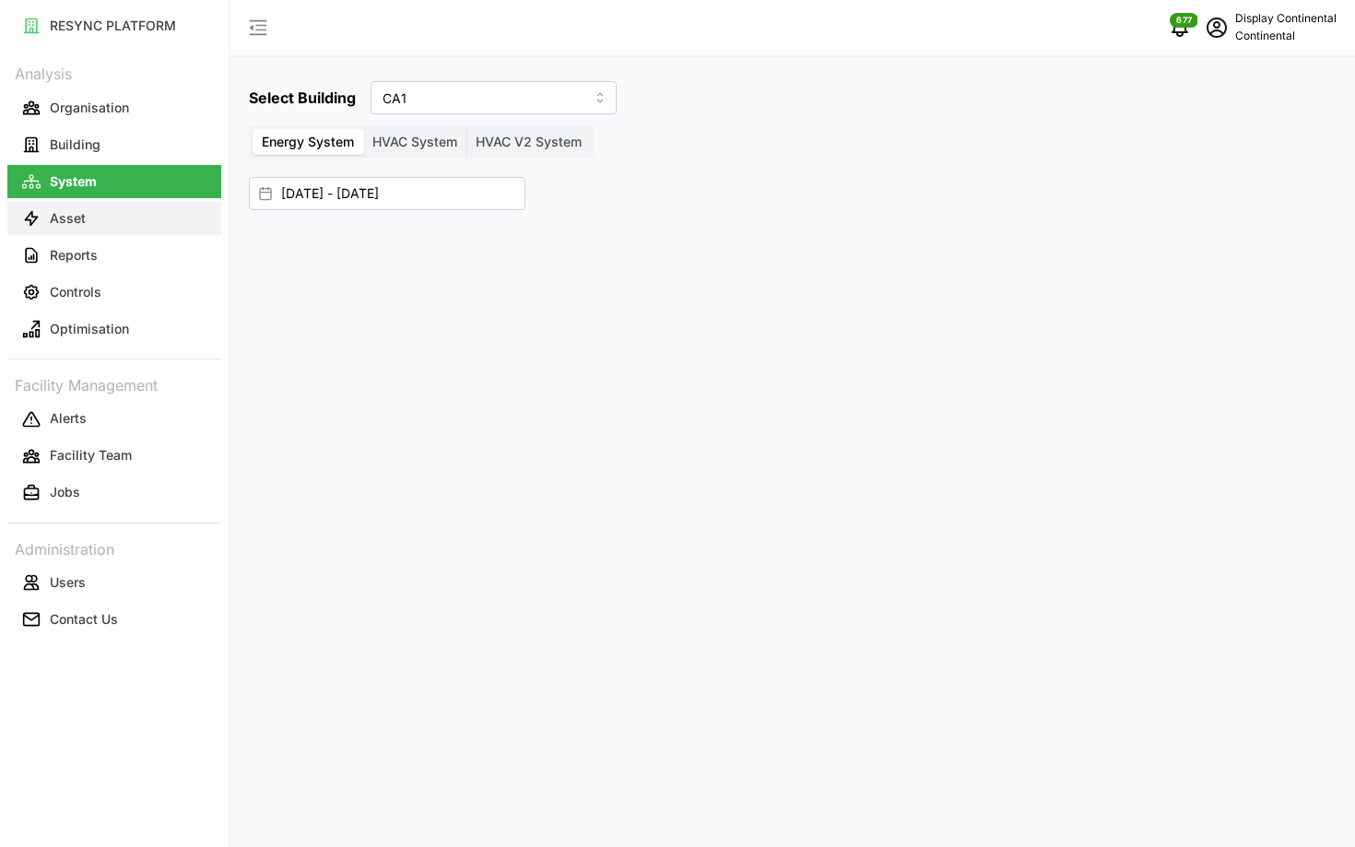
click at [131, 225] on button "Asset" at bounding box center [114, 218] width 214 height 33
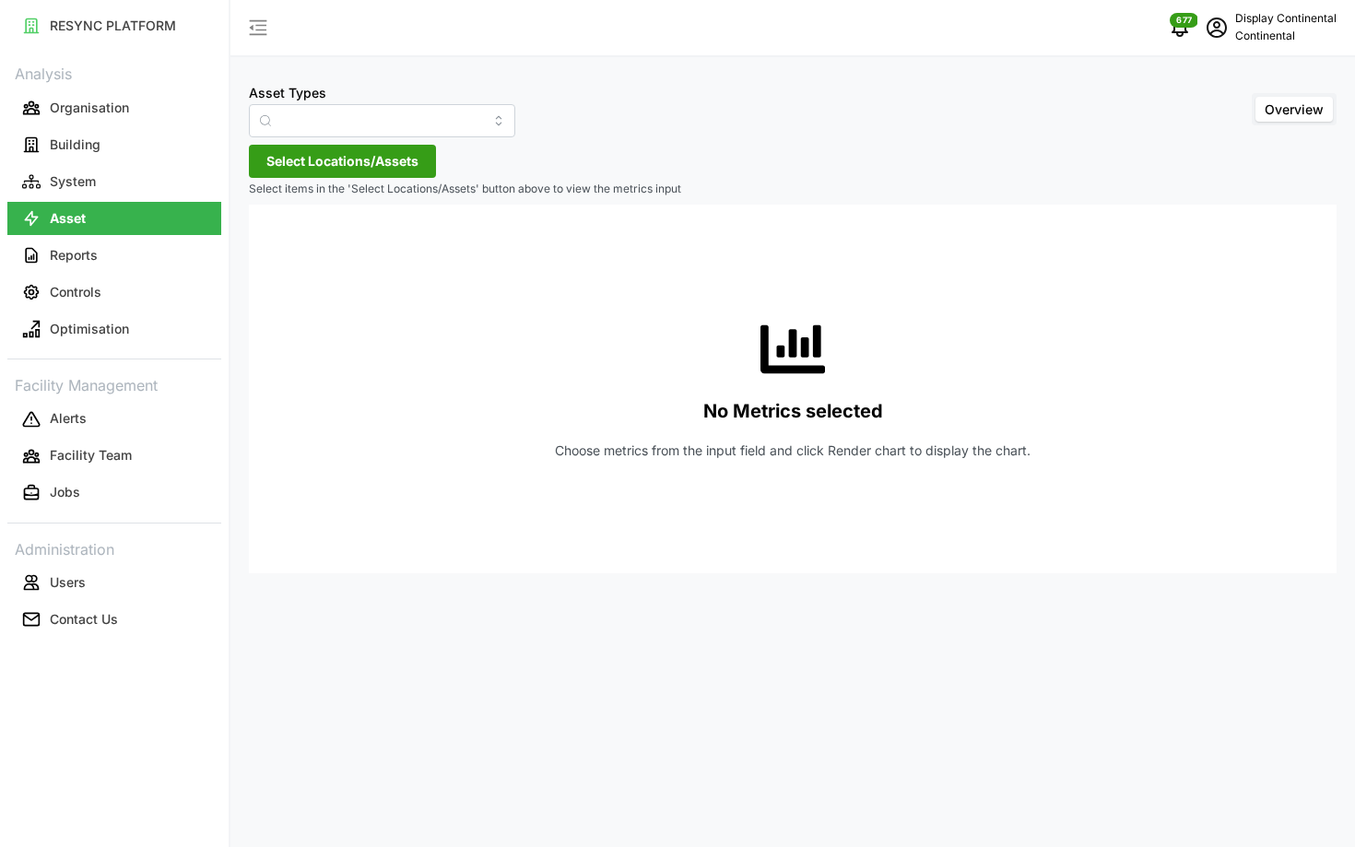
type input "Air Handling Unit"
click at [122, 256] on button "Reports" at bounding box center [114, 255] width 214 height 33
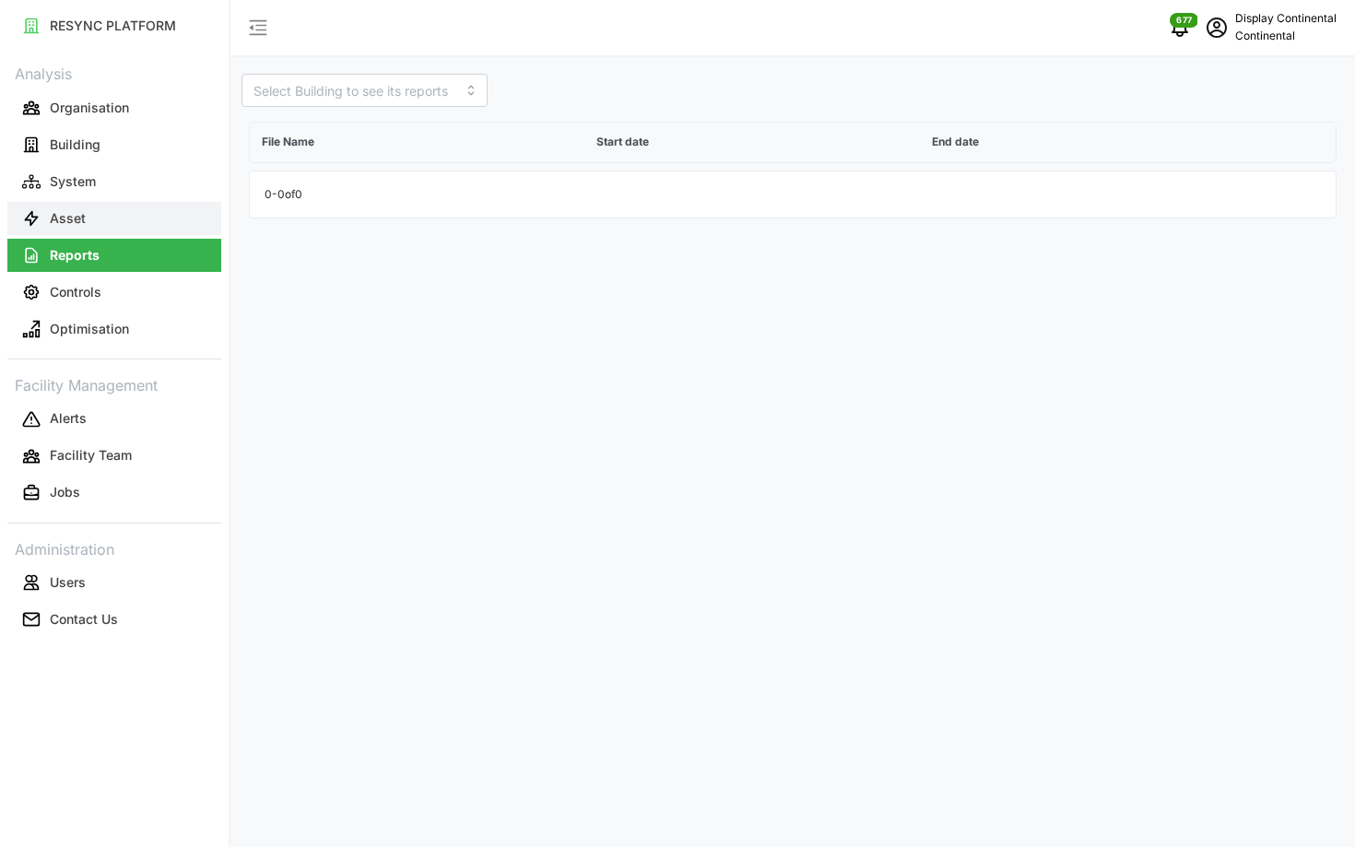
click at [105, 224] on button "Asset" at bounding box center [114, 218] width 214 height 33
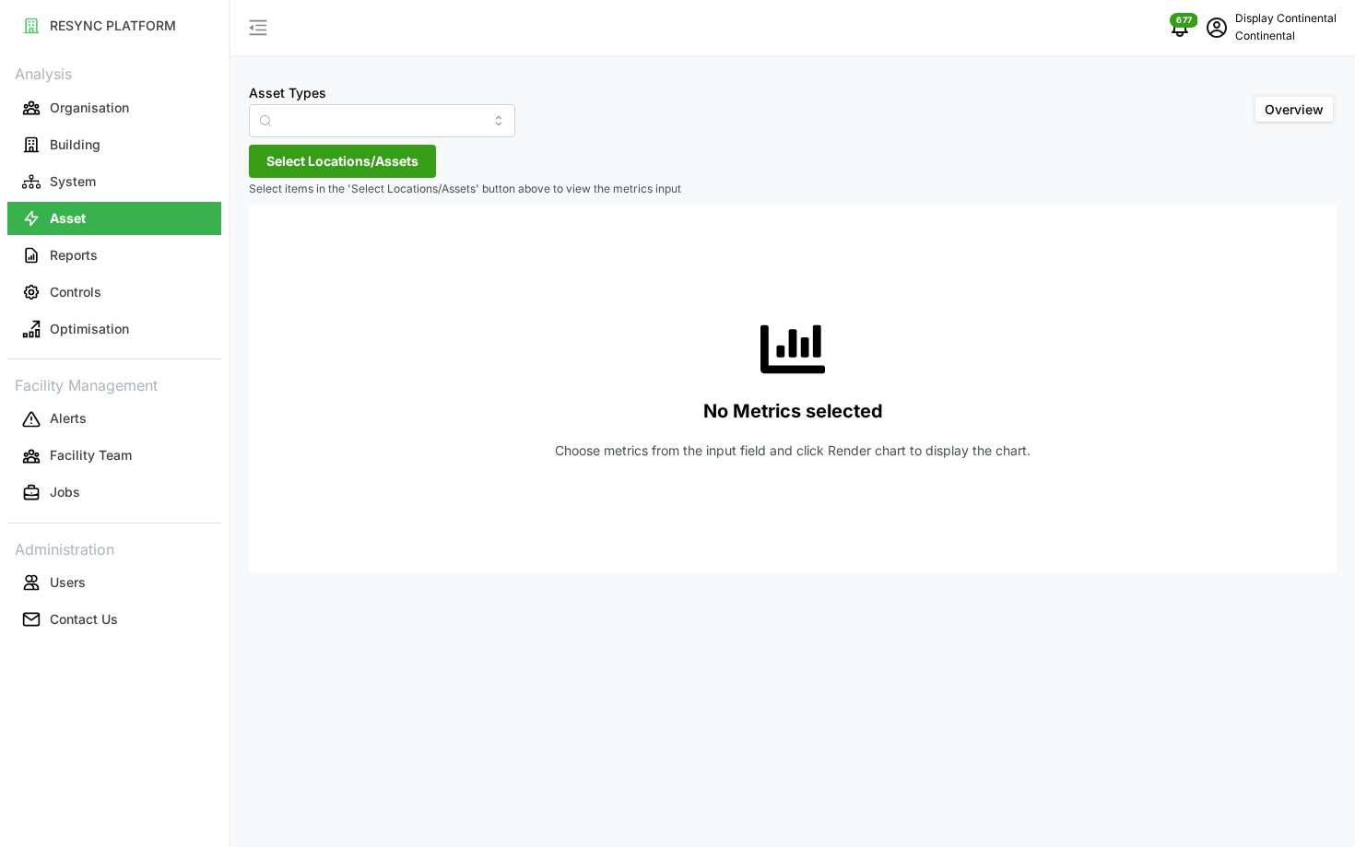
type input "Air Handling Unit"
click at [380, 165] on span "Select Locations/Assets" at bounding box center [342, 161] width 152 height 31
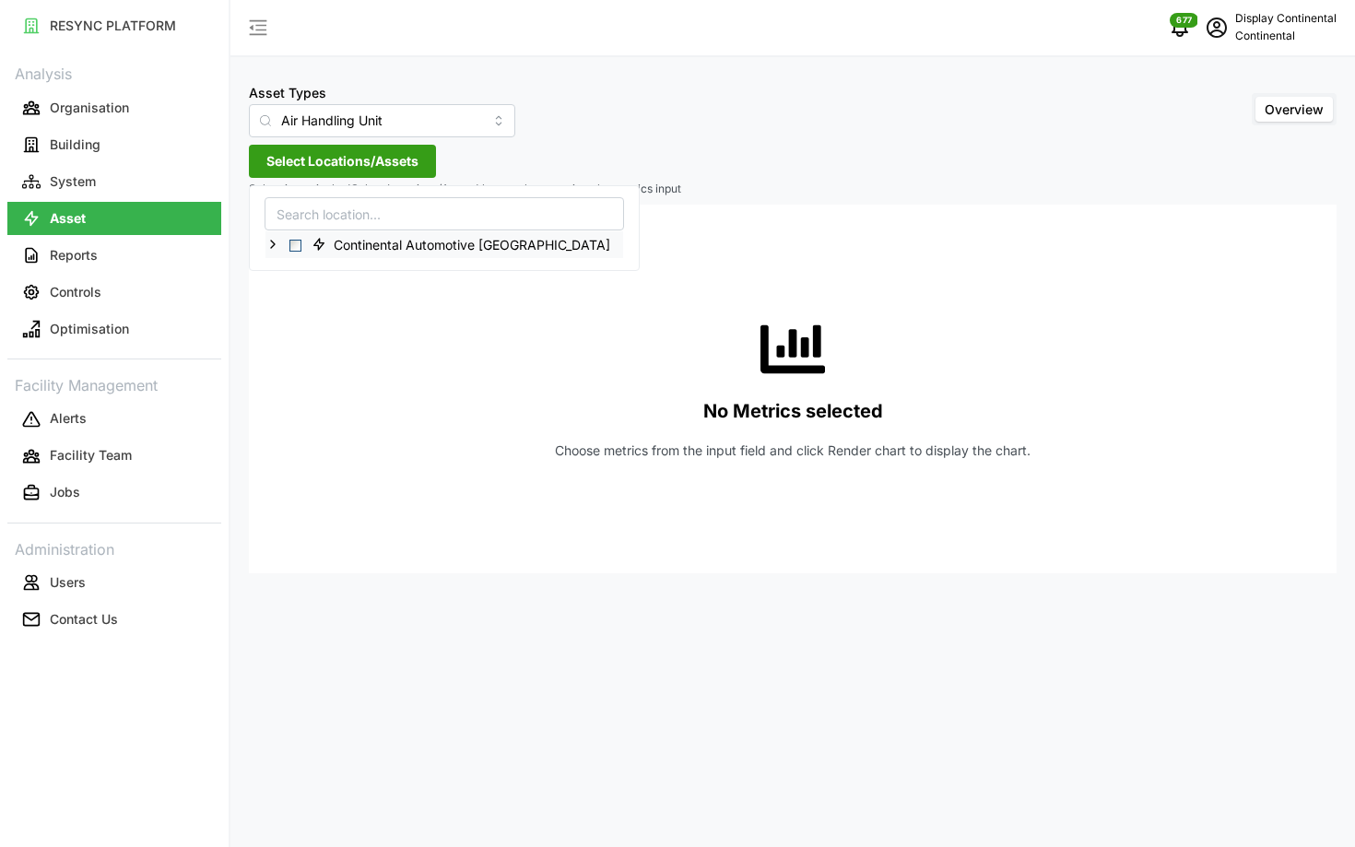
click at [273, 238] on icon at bounding box center [272, 244] width 15 height 15
click at [312, 265] on div "CA1" at bounding box center [444, 271] width 358 height 27
click at [312, 266] on span "Select CA1" at bounding box center [310, 272] width 12 height 12
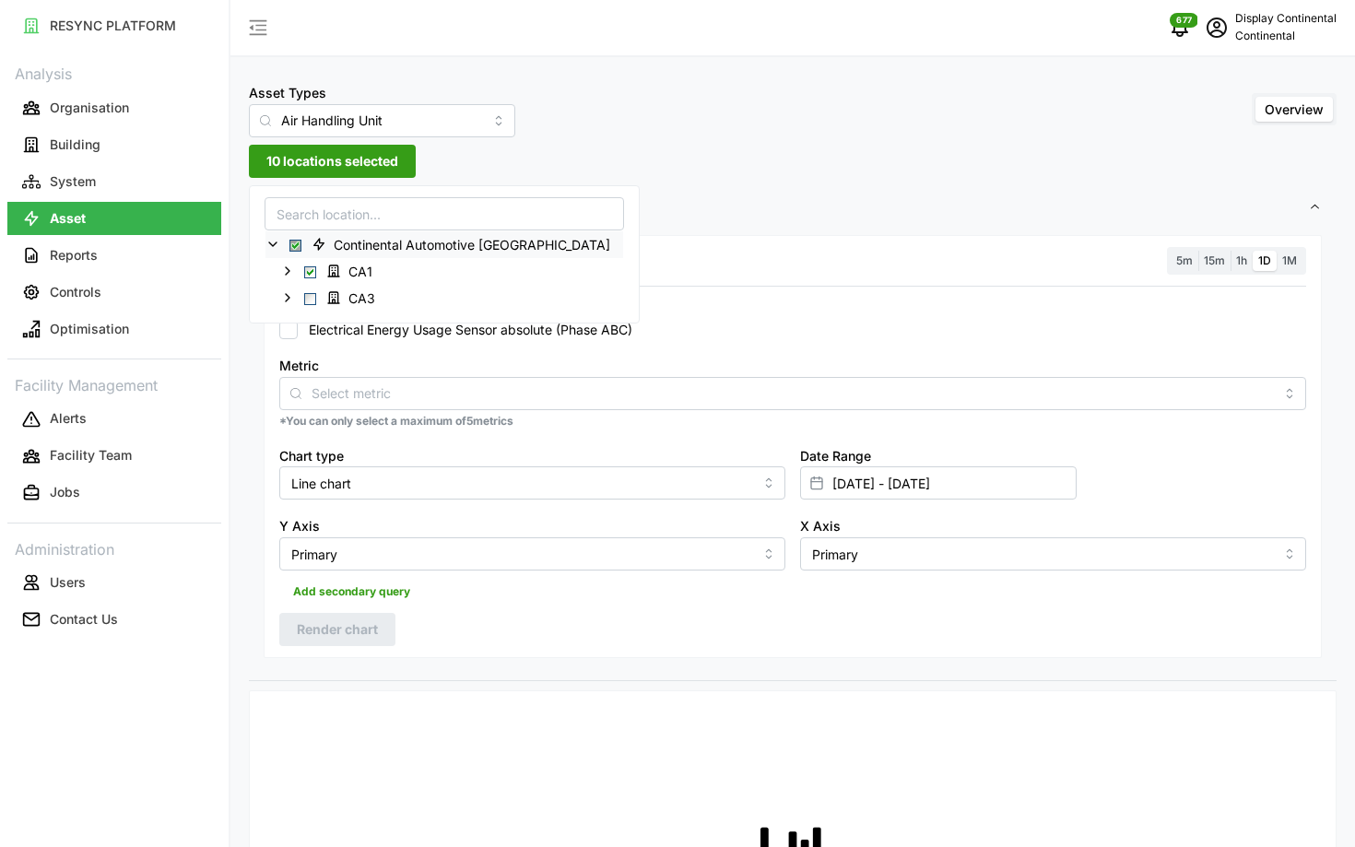
click at [582, 418] on p "*You can only select a maximum of 5 metrics" at bounding box center [792, 422] width 1027 height 16
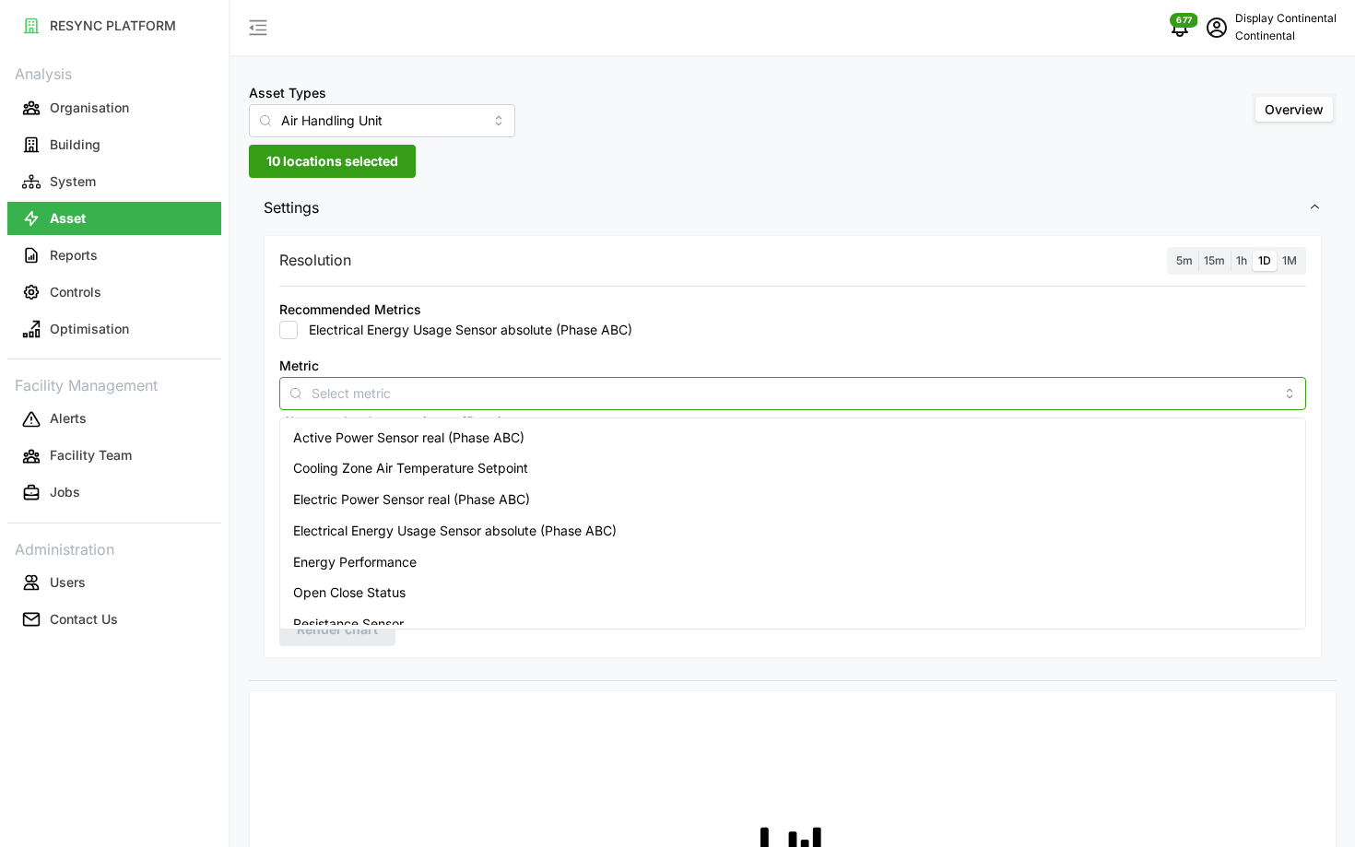
click at [560, 403] on input "Metric" at bounding box center [793, 392] width 962 height 20
click at [536, 430] on div "Active Power Sensor real (Phase ABC)" at bounding box center [792, 437] width 1017 height 31
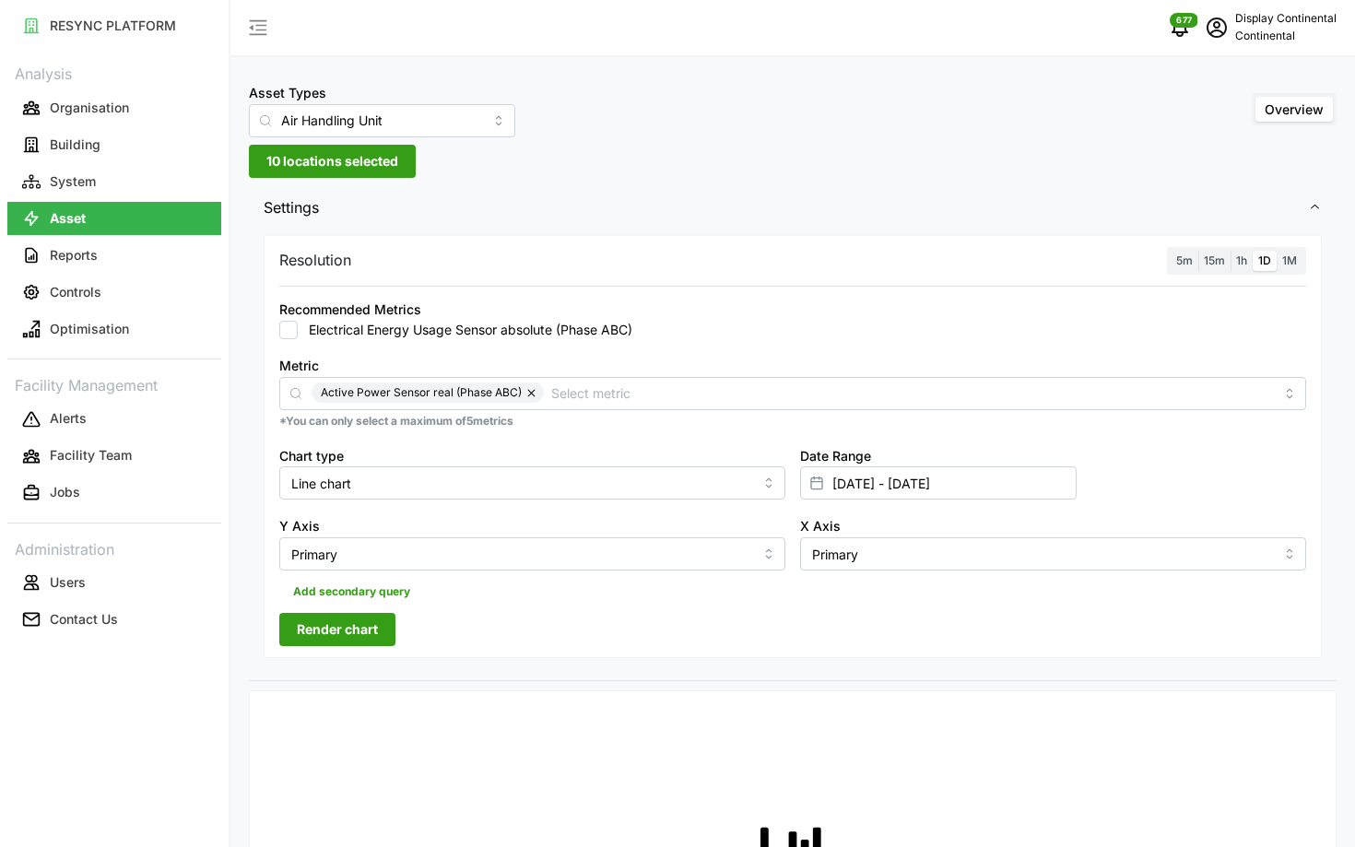
click at [1182, 258] on span "5m" at bounding box center [1184, 260] width 17 height 14
click at [1170, 251] on input "5m" at bounding box center [1170, 251] width 0 height 0
click at [367, 634] on span "Render chart" at bounding box center [337, 629] width 81 height 31
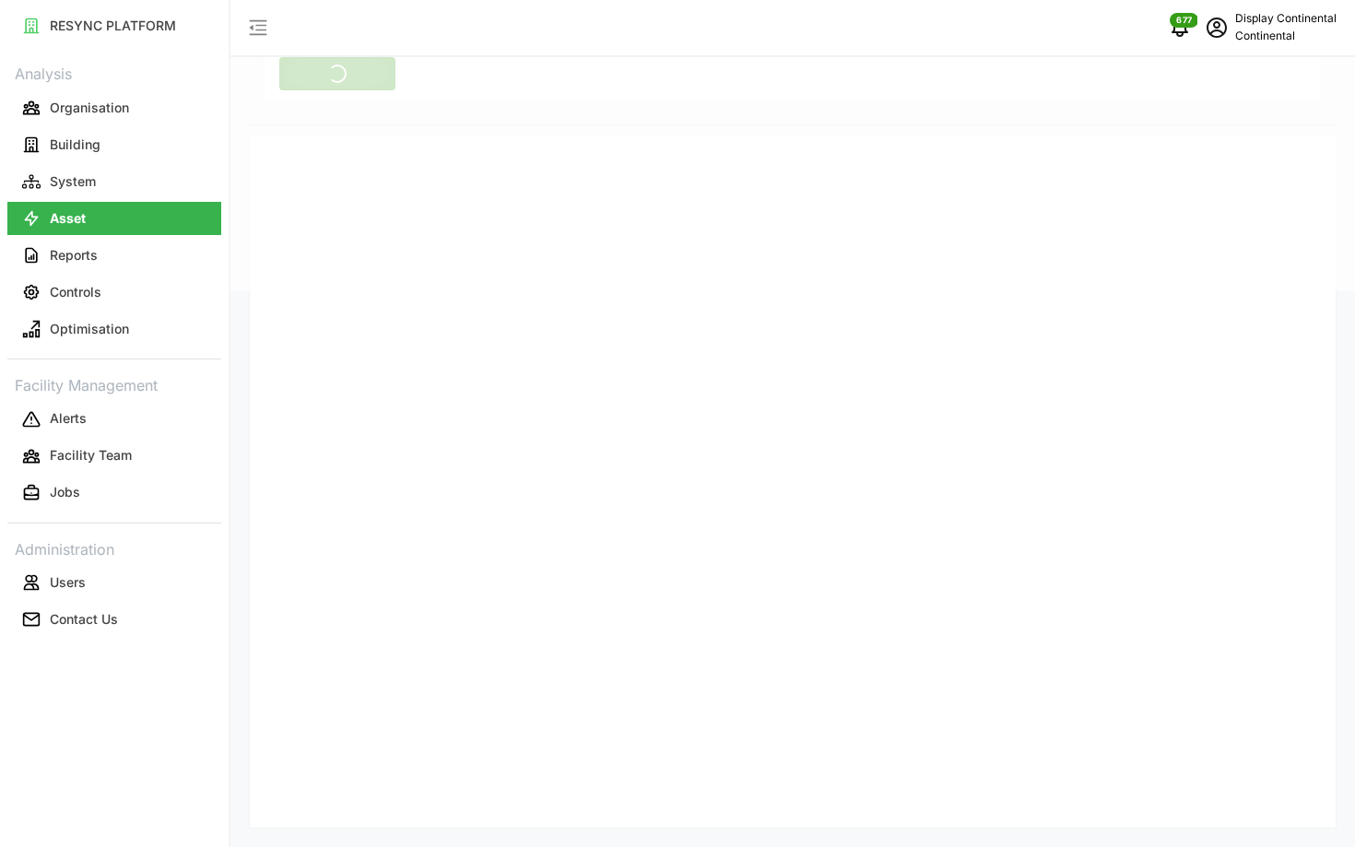
scroll to position [593, 0]
click at [1194, 815] on div "Date Time: 23-09-2025 17:15 AHU 6-1: Active Power Sensor real (ABC): 25.32 kW A…" at bounding box center [793, 463] width 1088 height 731
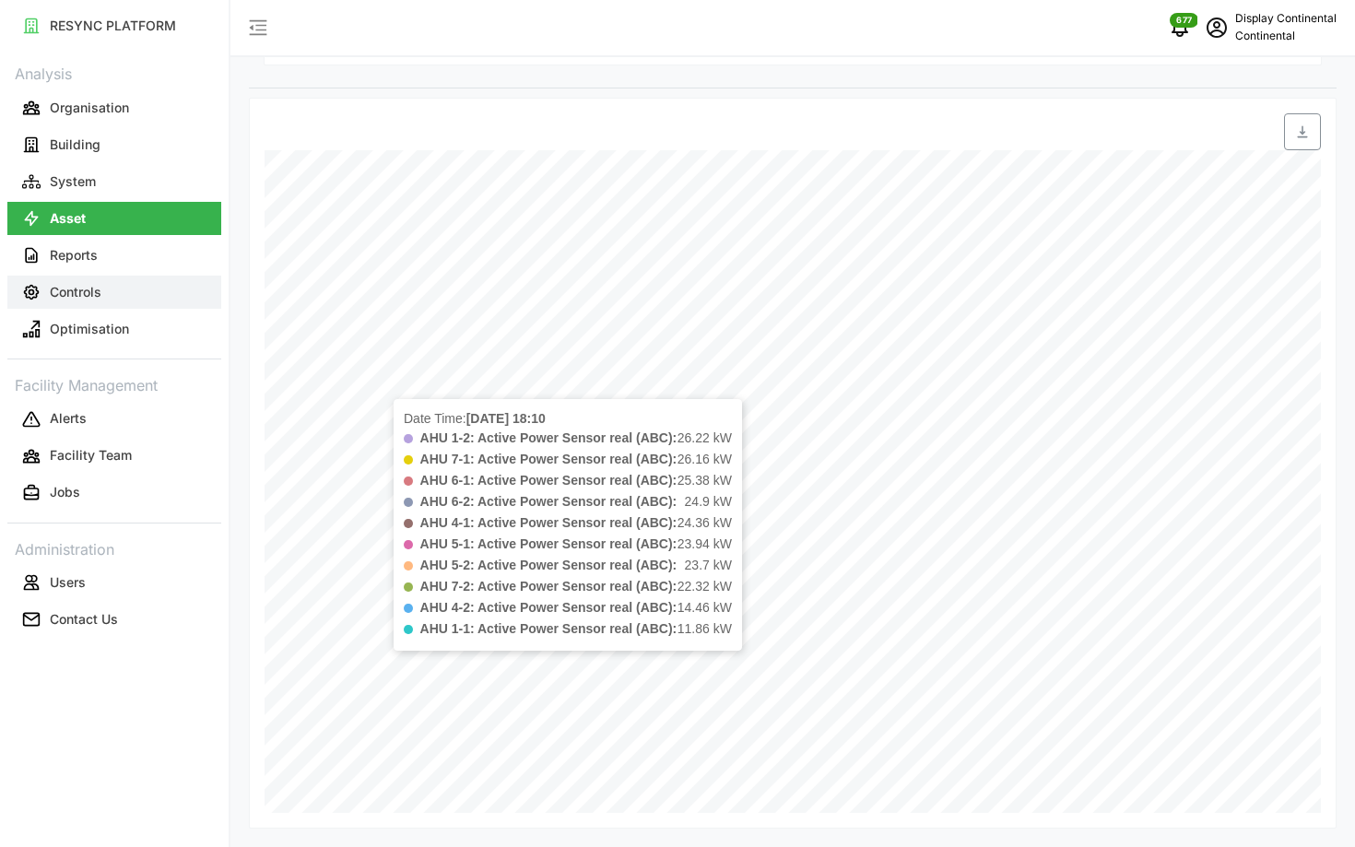
scroll to position [0, 0]
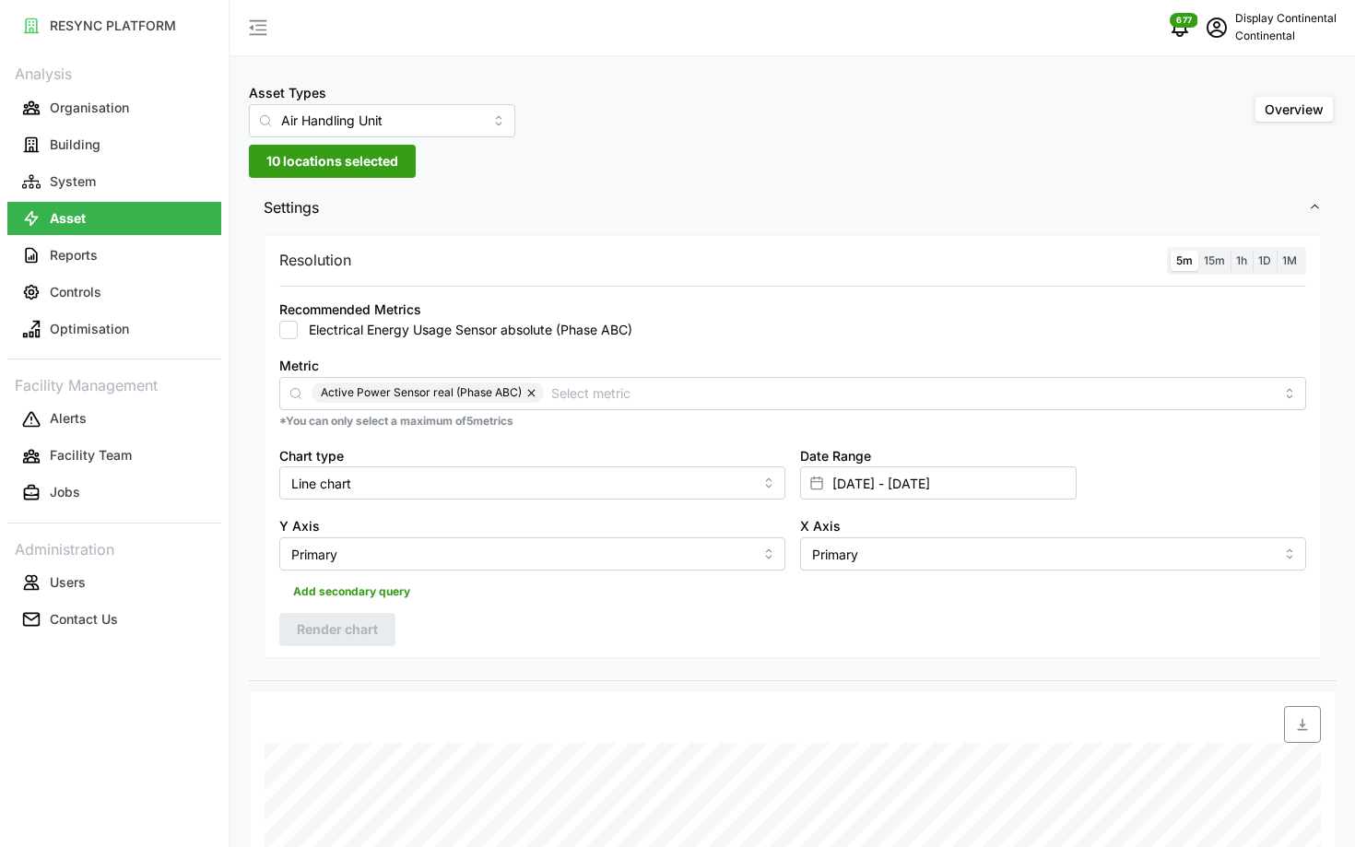
click at [1208, 253] on label "15m" at bounding box center [1214, 261] width 32 height 21
click at [1198, 251] on input "15m" at bounding box center [1198, 251] width 0 height 0
click at [1193, 263] on label "5m" at bounding box center [1184, 261] width 28 height 21
click at [1170, 251] on input "5m" at bounding box center [1170, 251] width 0 height 0
click at [344, 659] on div "Resolution 5m 15m 1h 1D 1M Recommended Metrics Electrical Energy Usage Sensor a…" at bounding box center [793, 455] width 1088 height 451
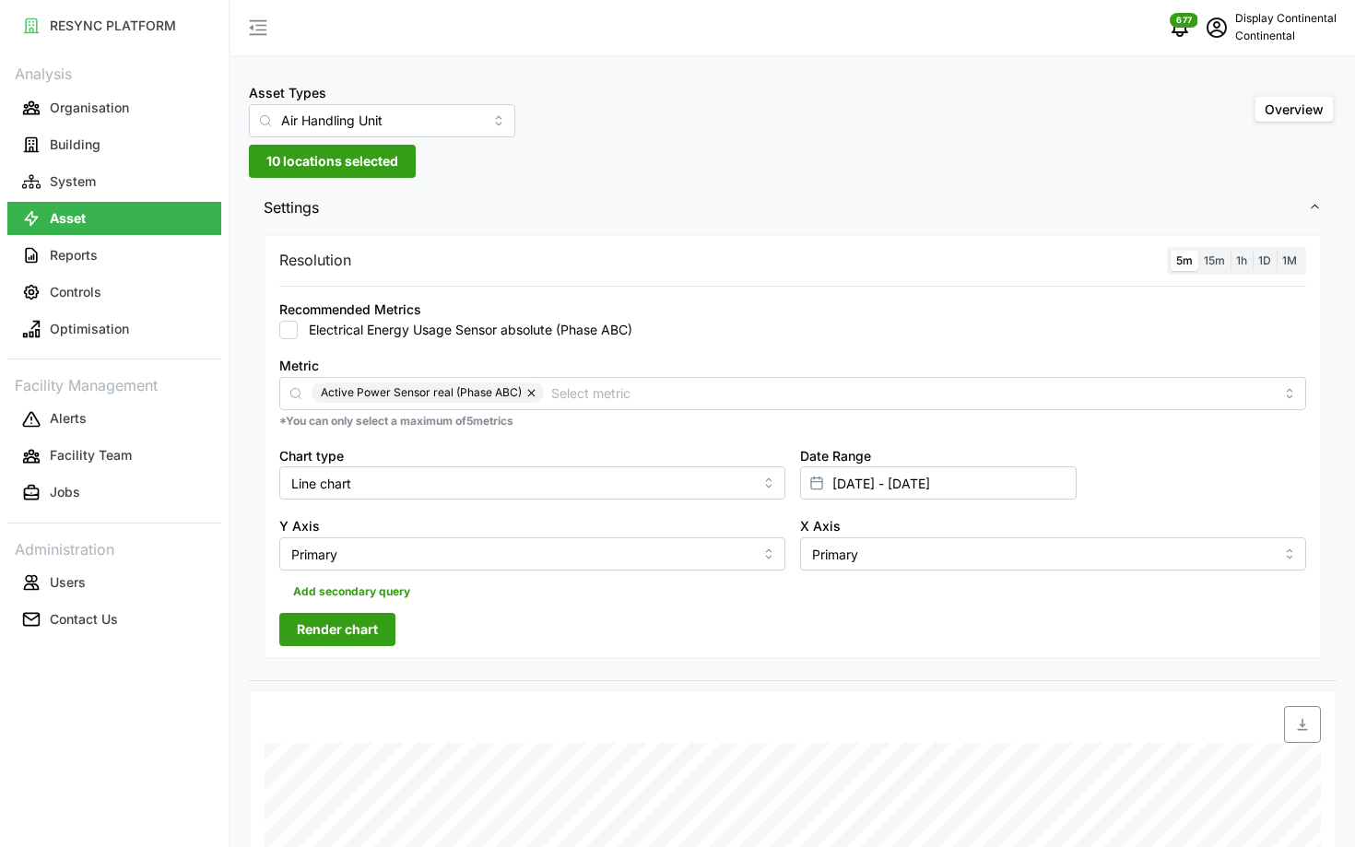
click at [334, 640] on span "Render chart" at bounding box center [337, 629] width 81 height 31
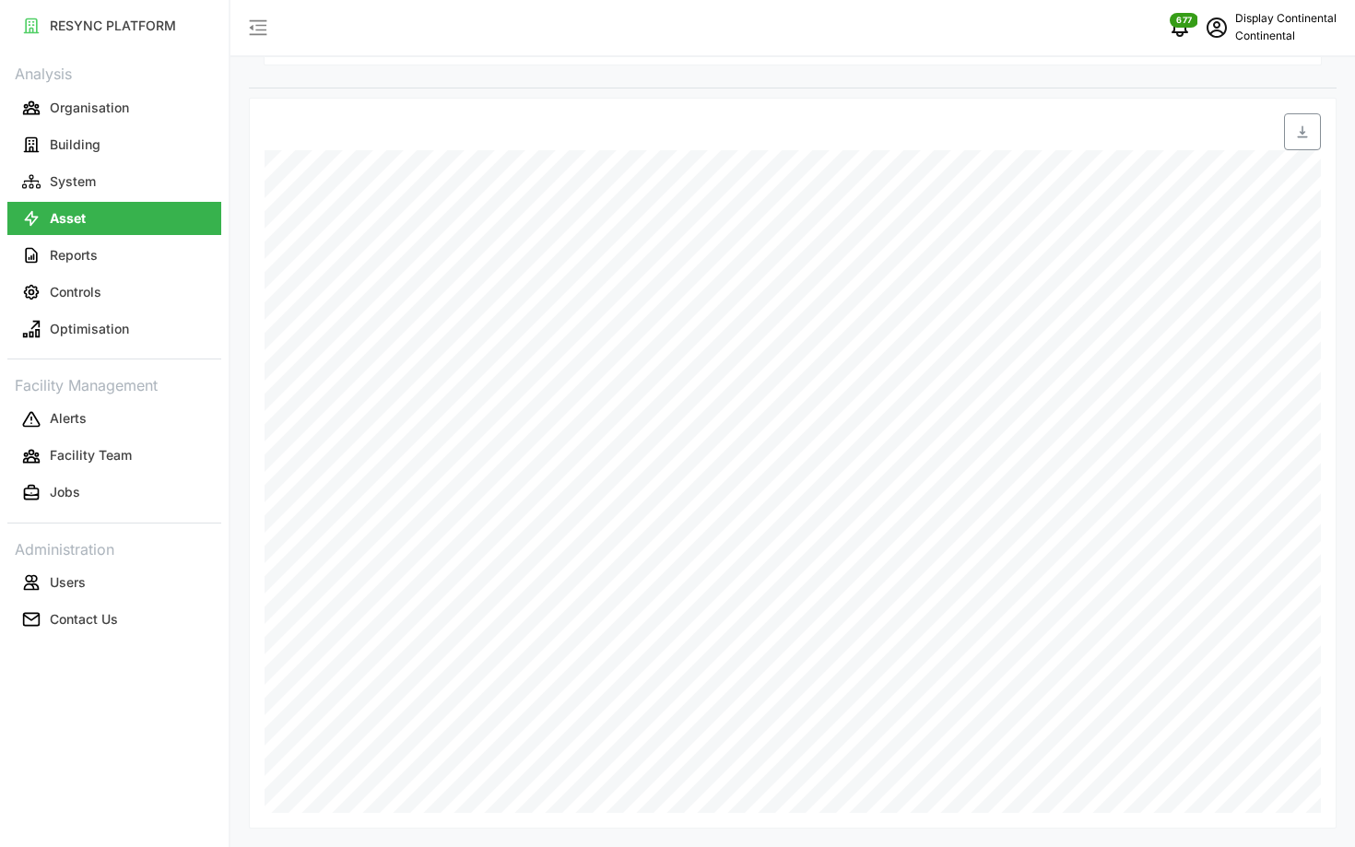
scroll to position [593, 0]
